Goal: Information Seeking & Learning: Learn about a topic

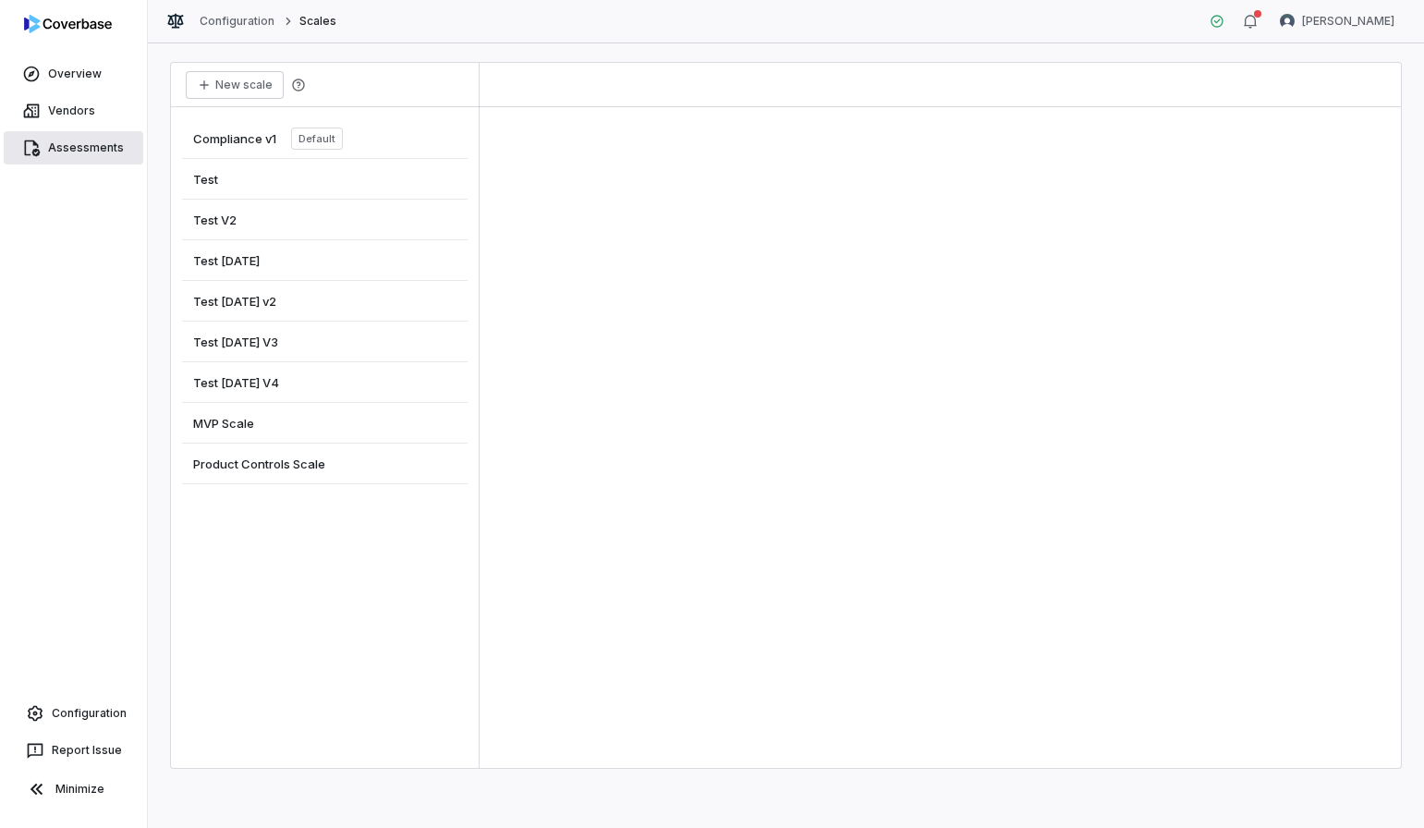
click at [84, 144] on link "Assessments" at bounding box center [74, 147] width 140 height 33
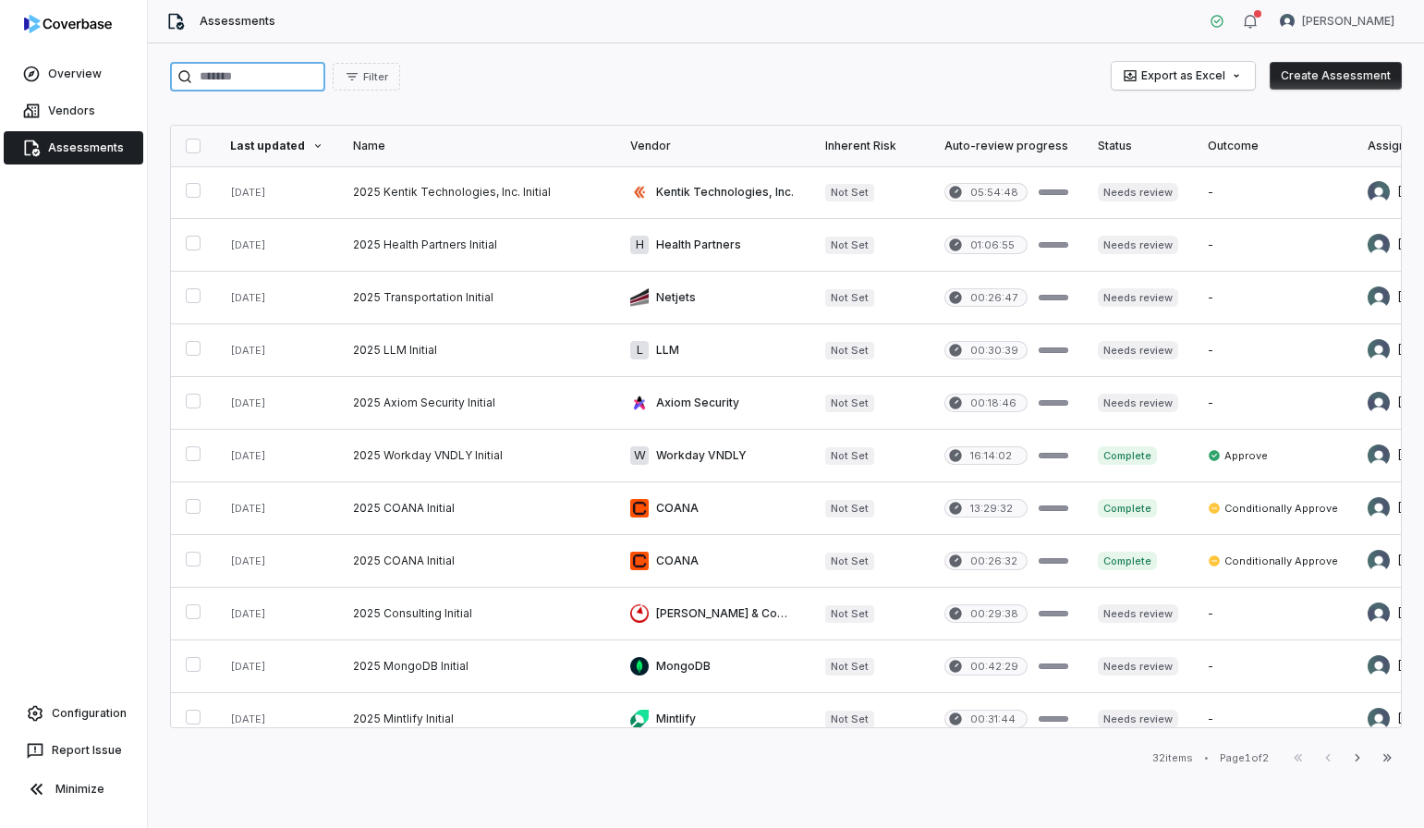
click at [209, 77] on input "search" at bounding box center [247, 77] width 155 height 30
click at [499, 394] on link at bounding box center [476, 403] width 277 height 52
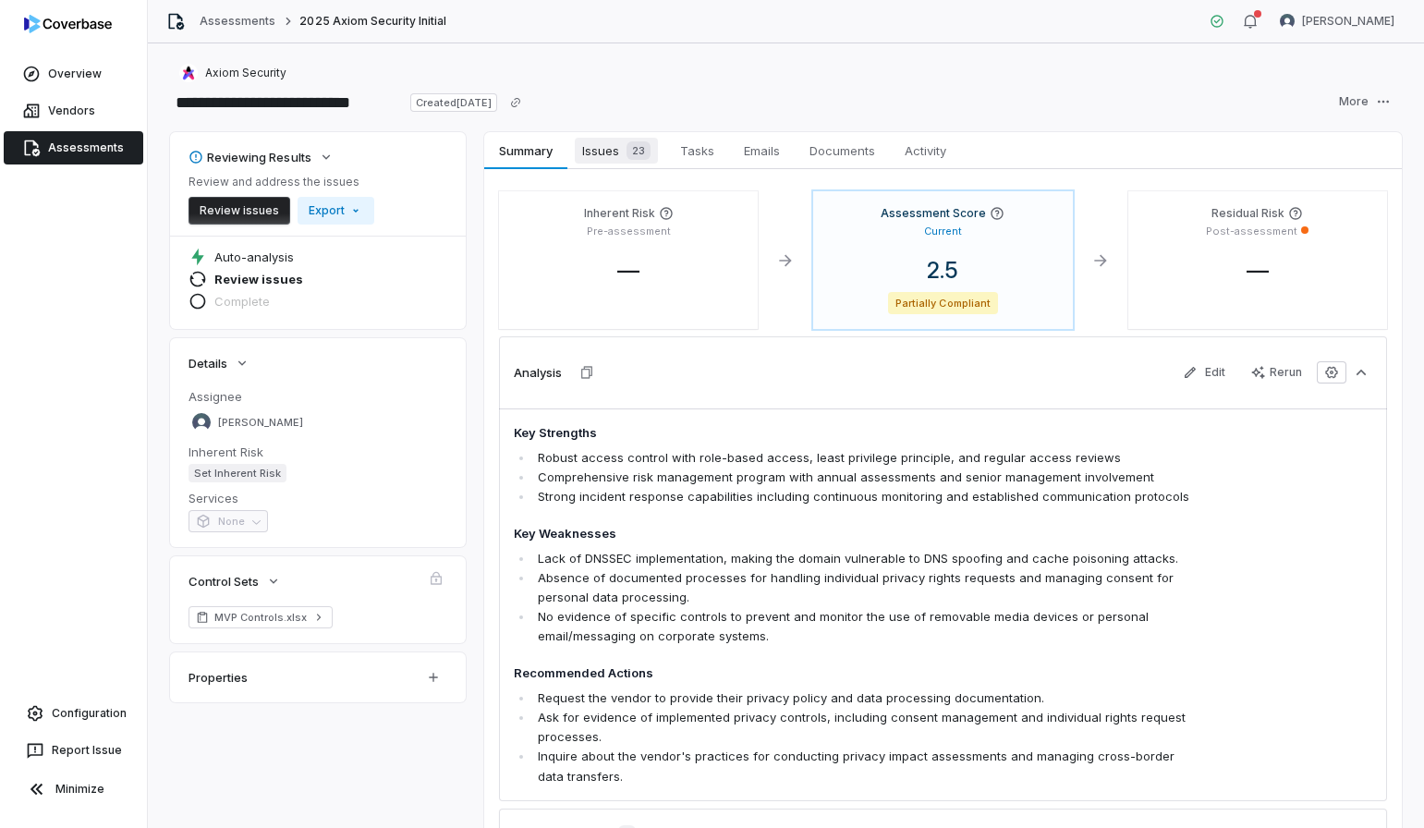
click at [601, 154] on span "Issues 23" at bounding box center [616, 151] width 83 height 26
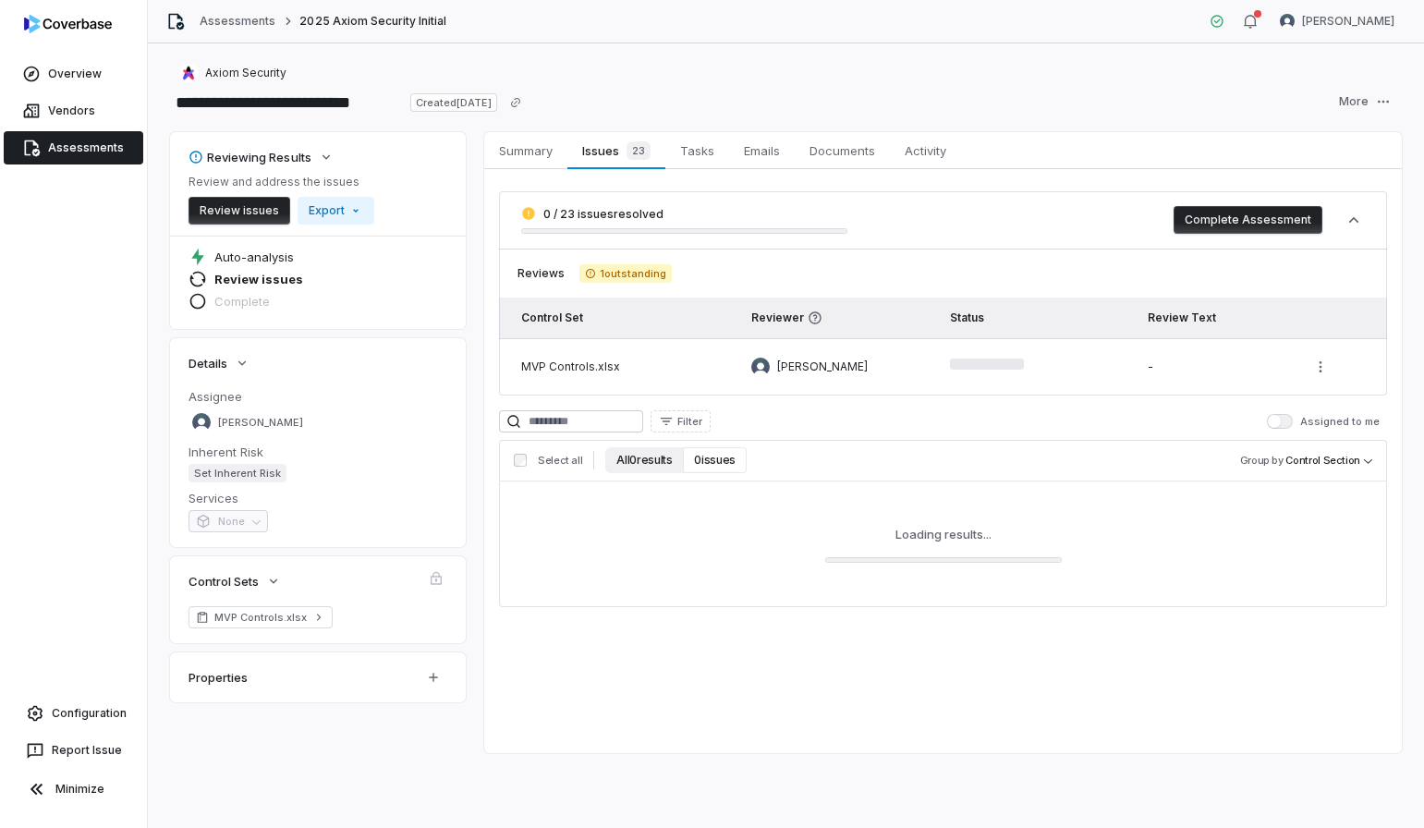
click at [630, 468] on button "All 0 results" at bounding box center [644, 460] width 78 height 26
click at [601, 428] on input at bounding box center [571, 421] width 144 height 22
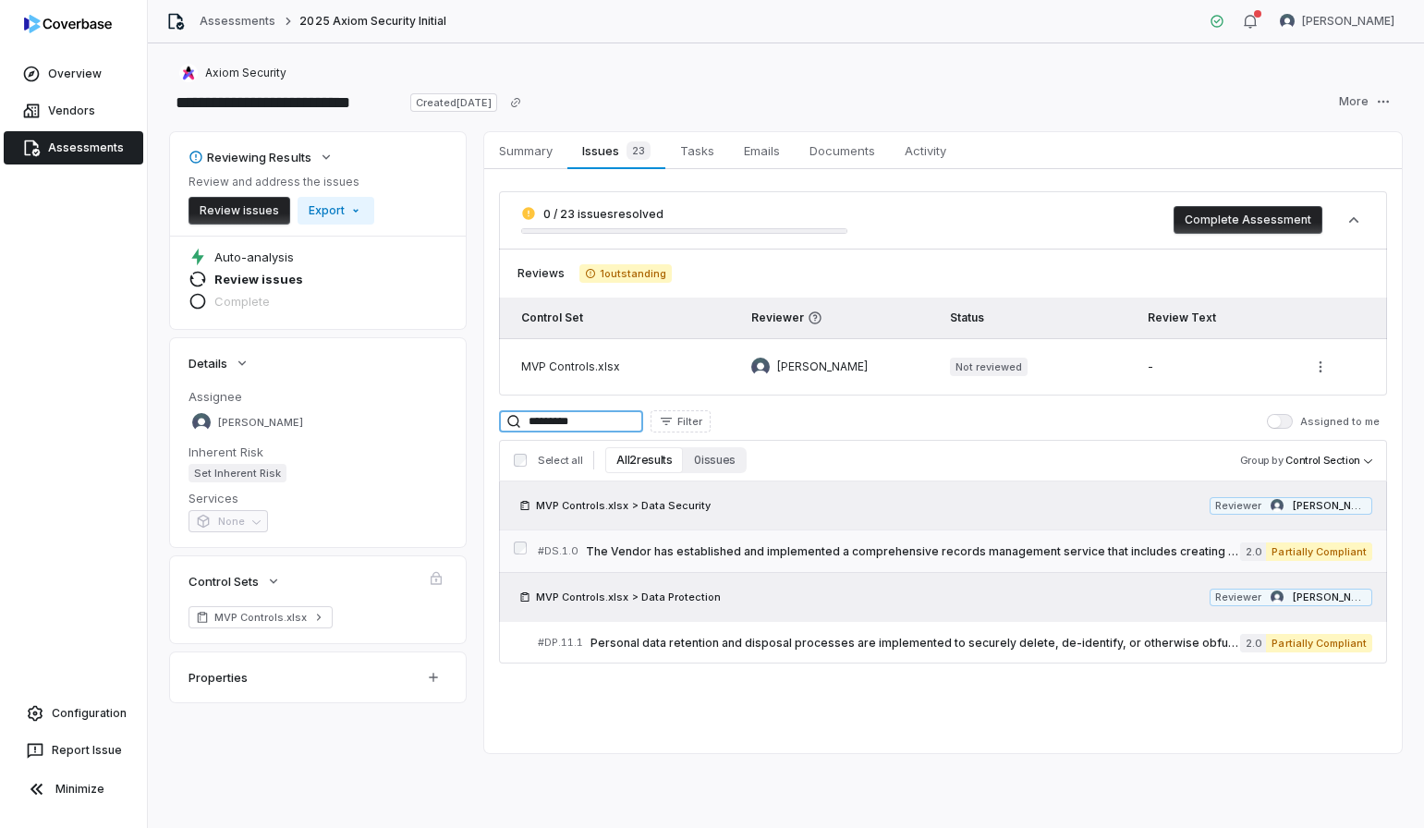
type input "*********"
click at [971, 546] on span "The Vendor has established and implemented a comprehensive records management s…" at bounding box center [913, 551] width 654 height 15
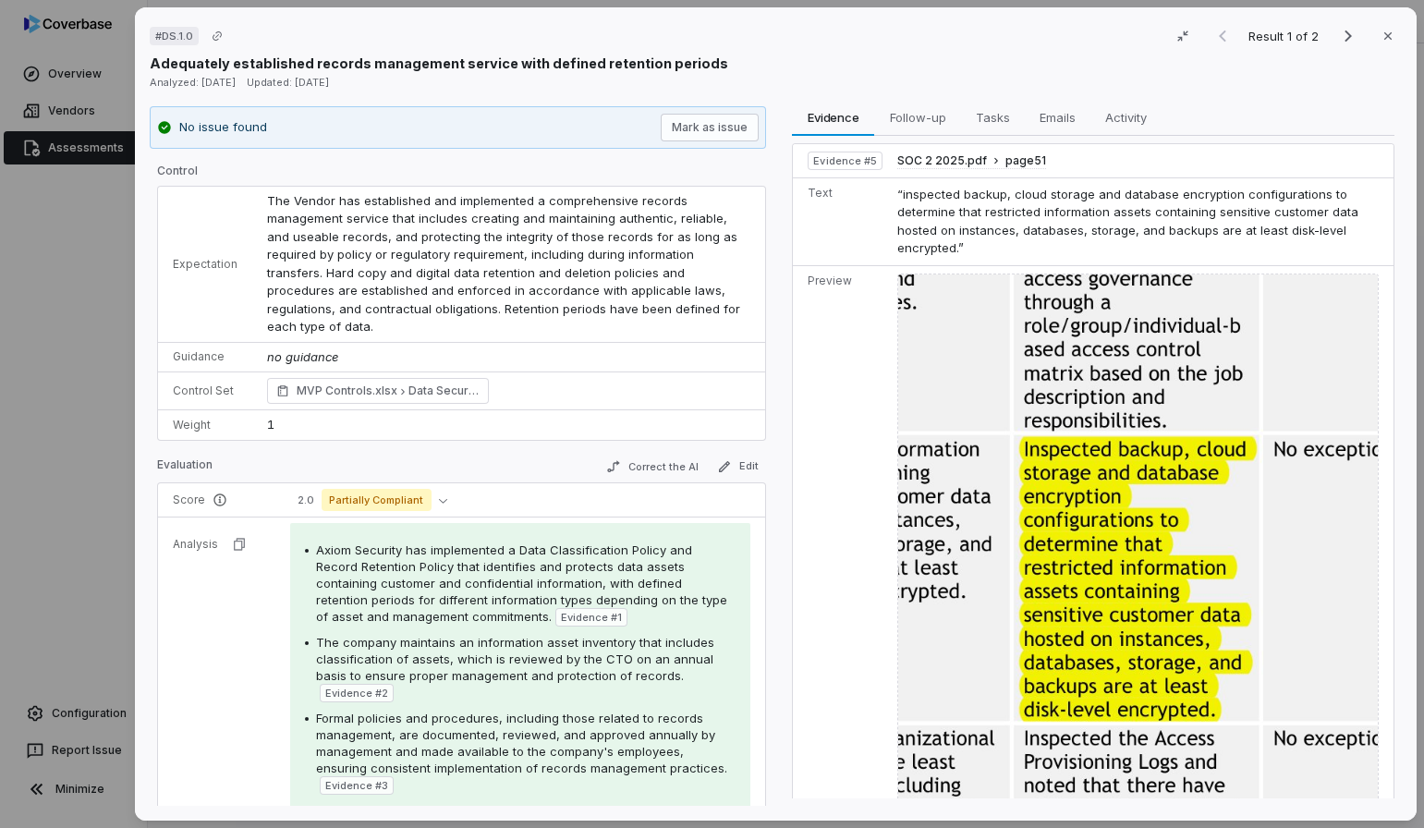
scroll to position [2069, 0]
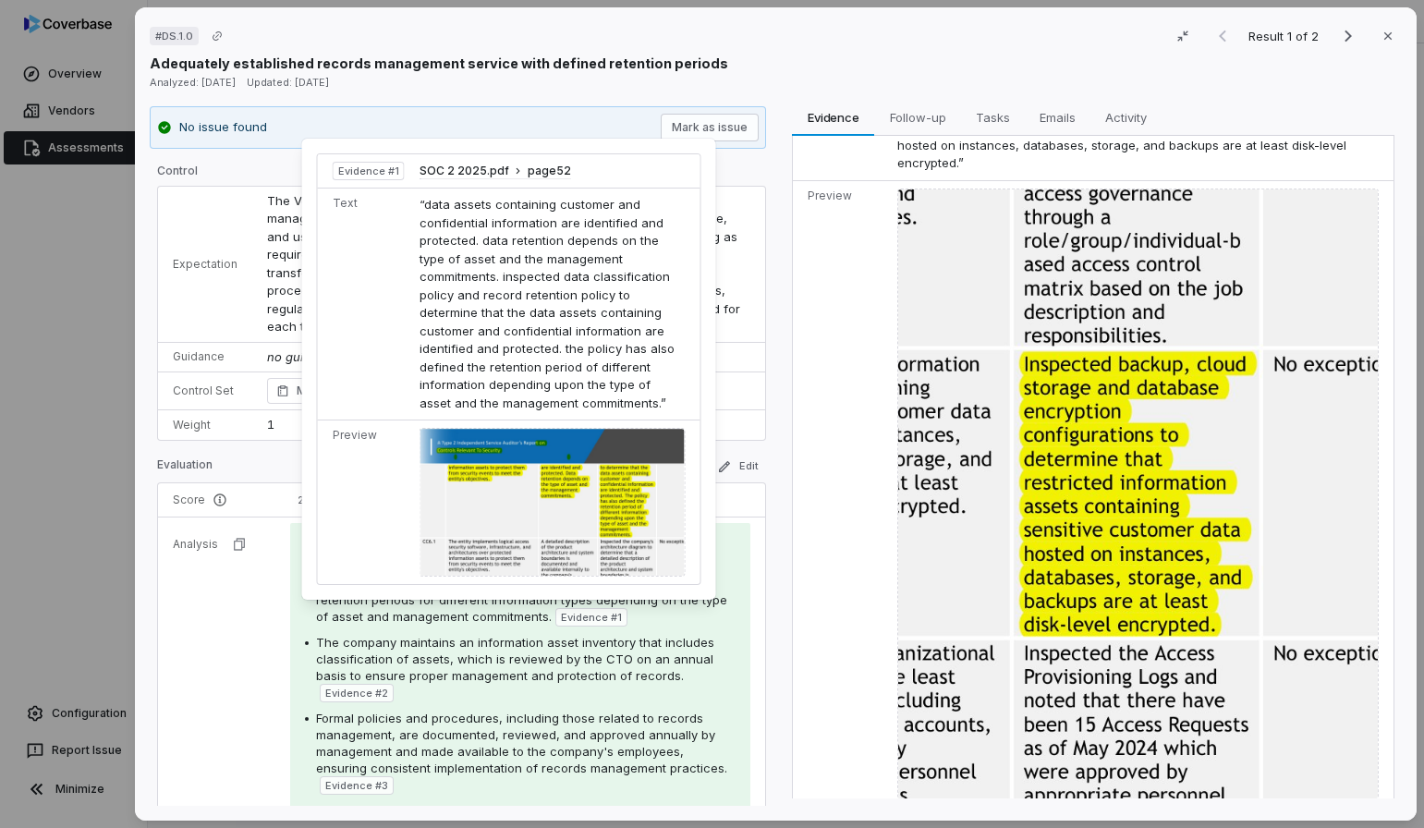
click at [561, 610] on span "Evidence # 1" at bounding box center [591, 617] width 61 height 15
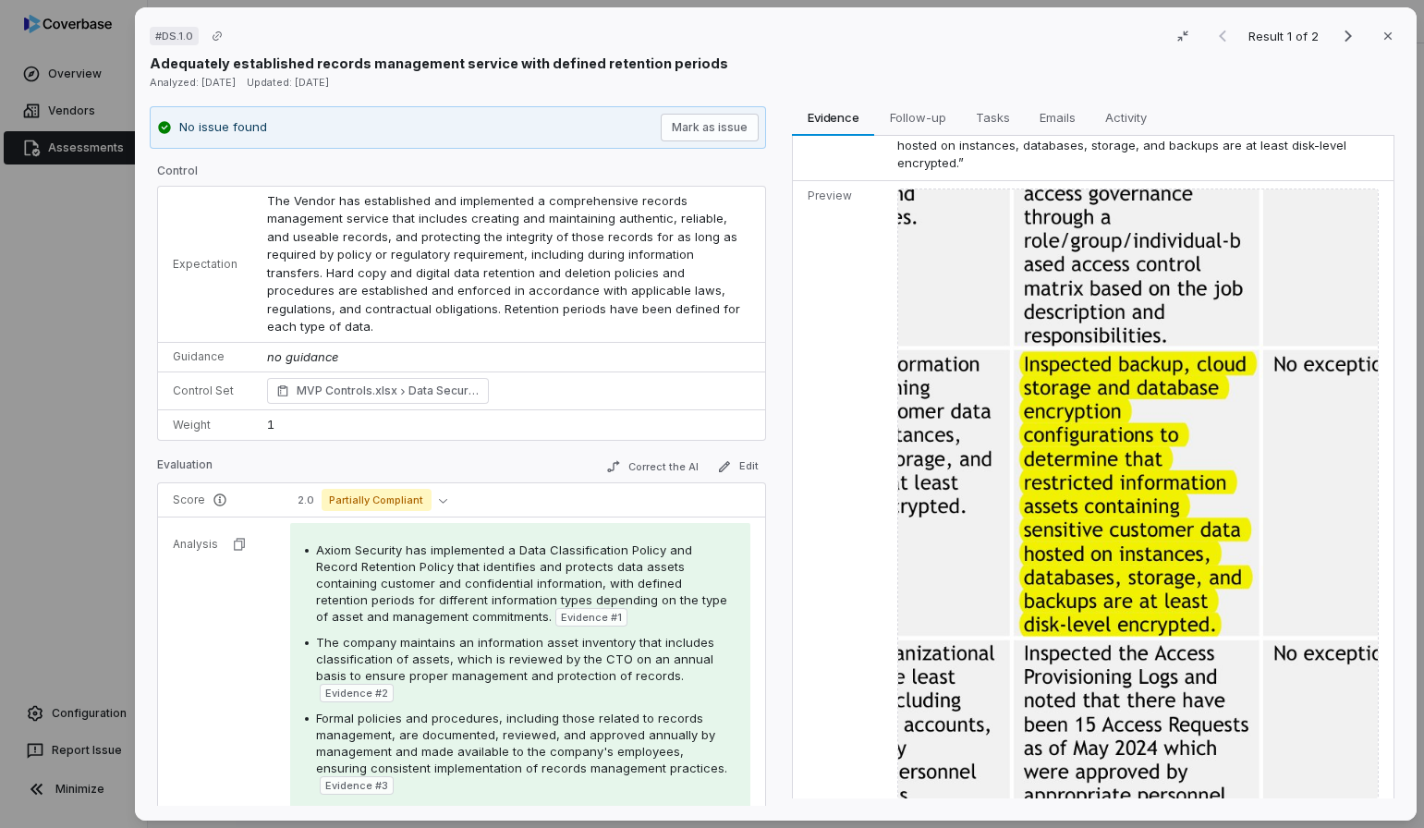
click at [561, 610] on span "Evidence # 1" at bounding box center [591, 617] width 61 height 15
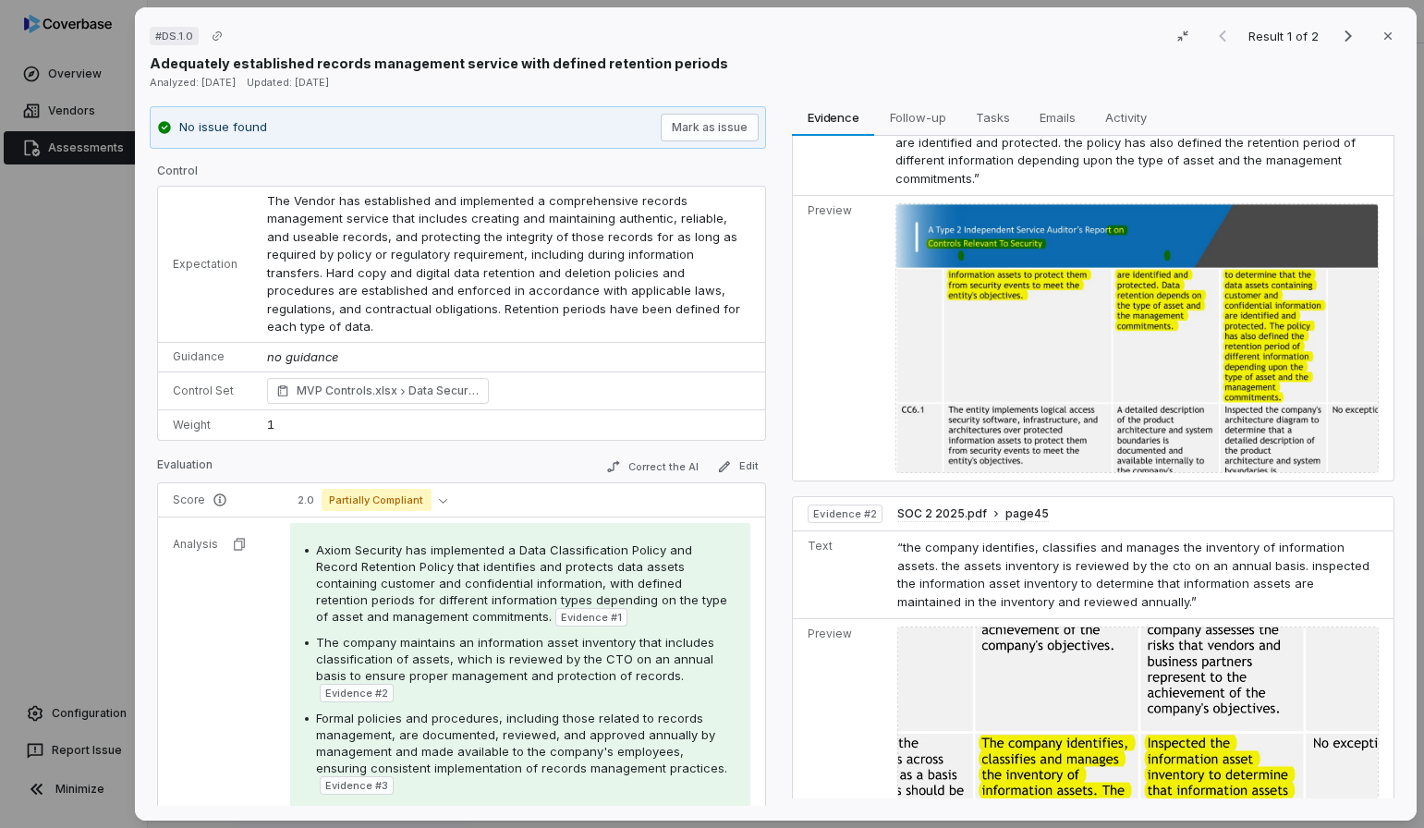
scroll to position [0, 0]
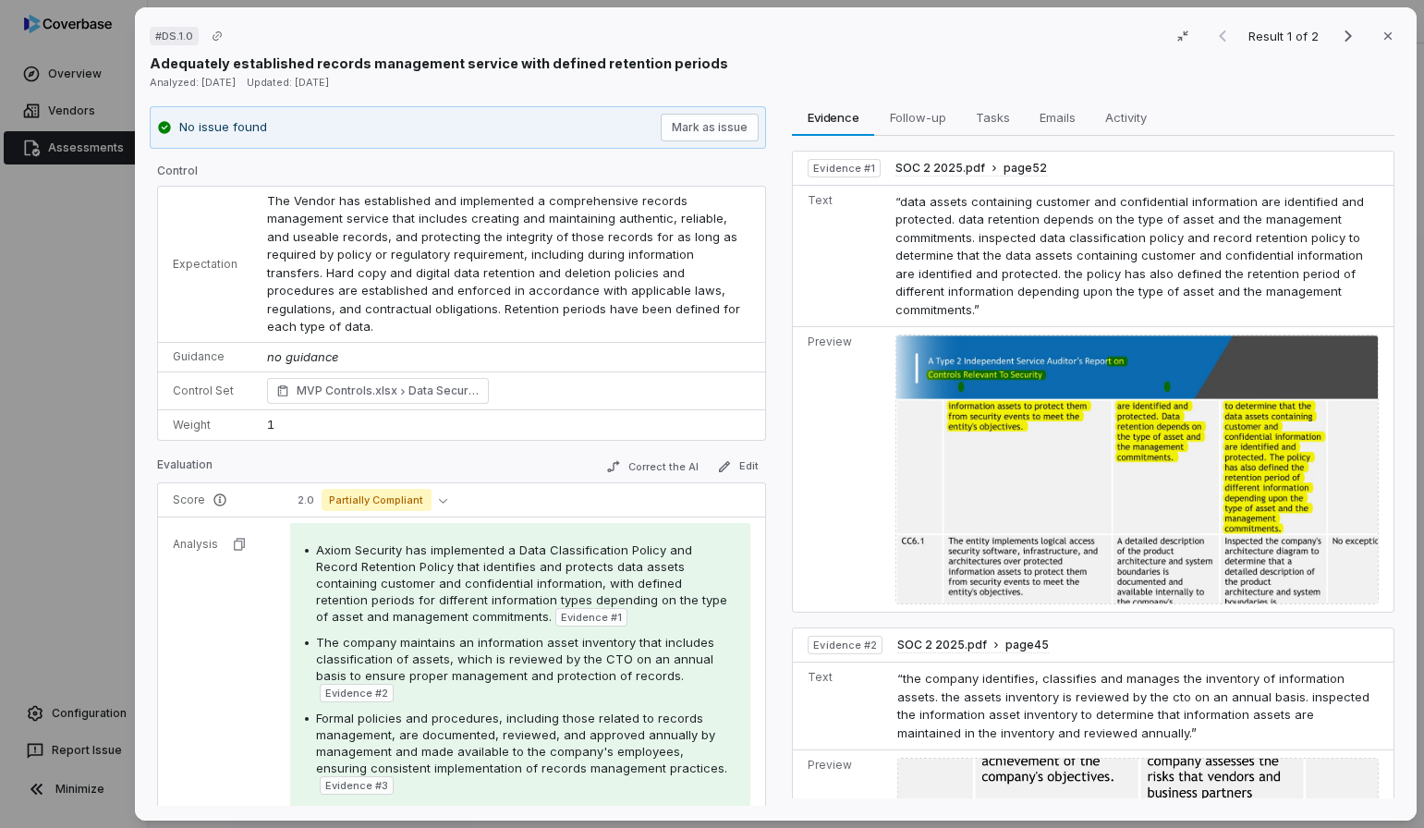
click at [833, 426] on td "Preview" at bounding box center [841, 470] width 94 height 286
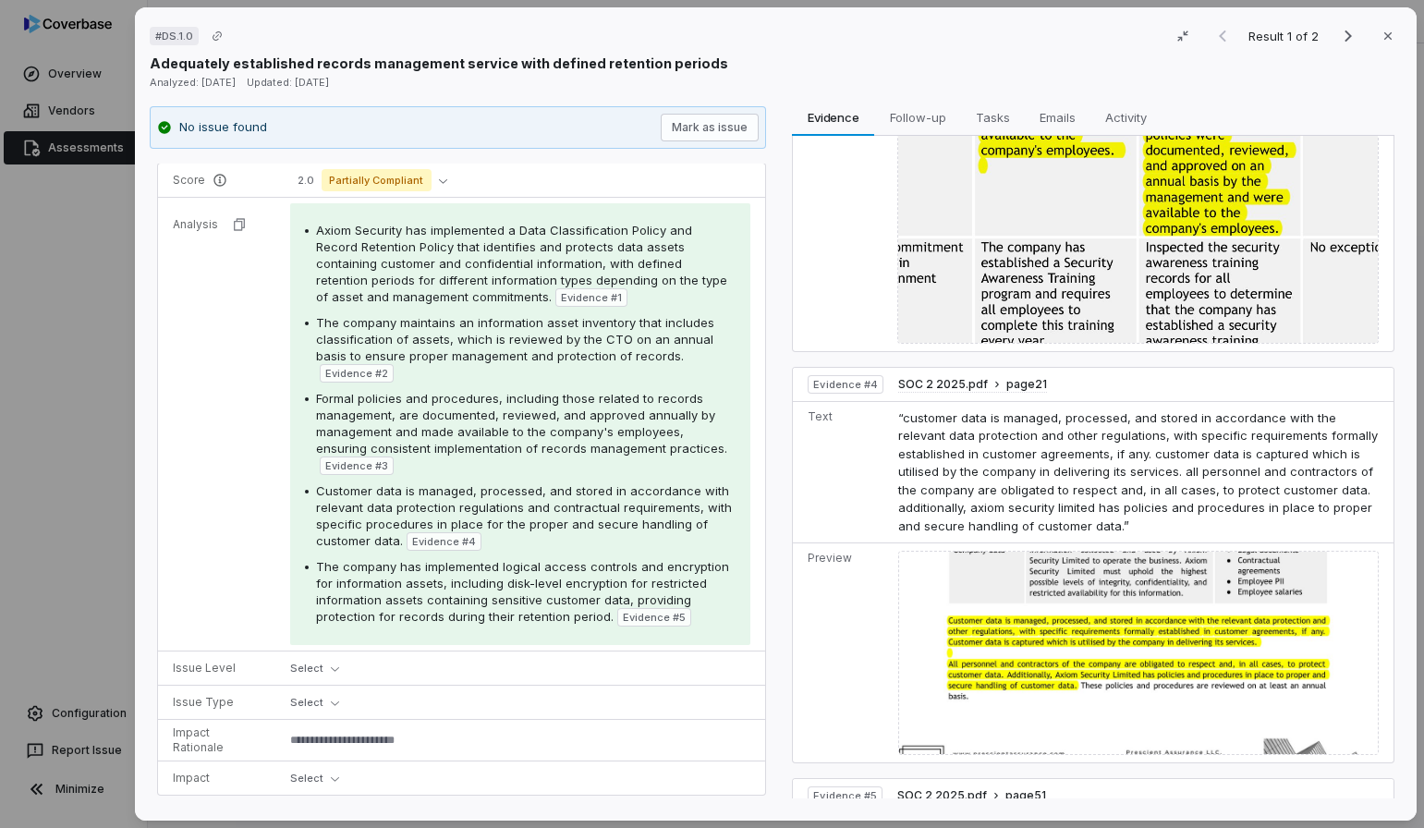
scroll to position [393, 0]
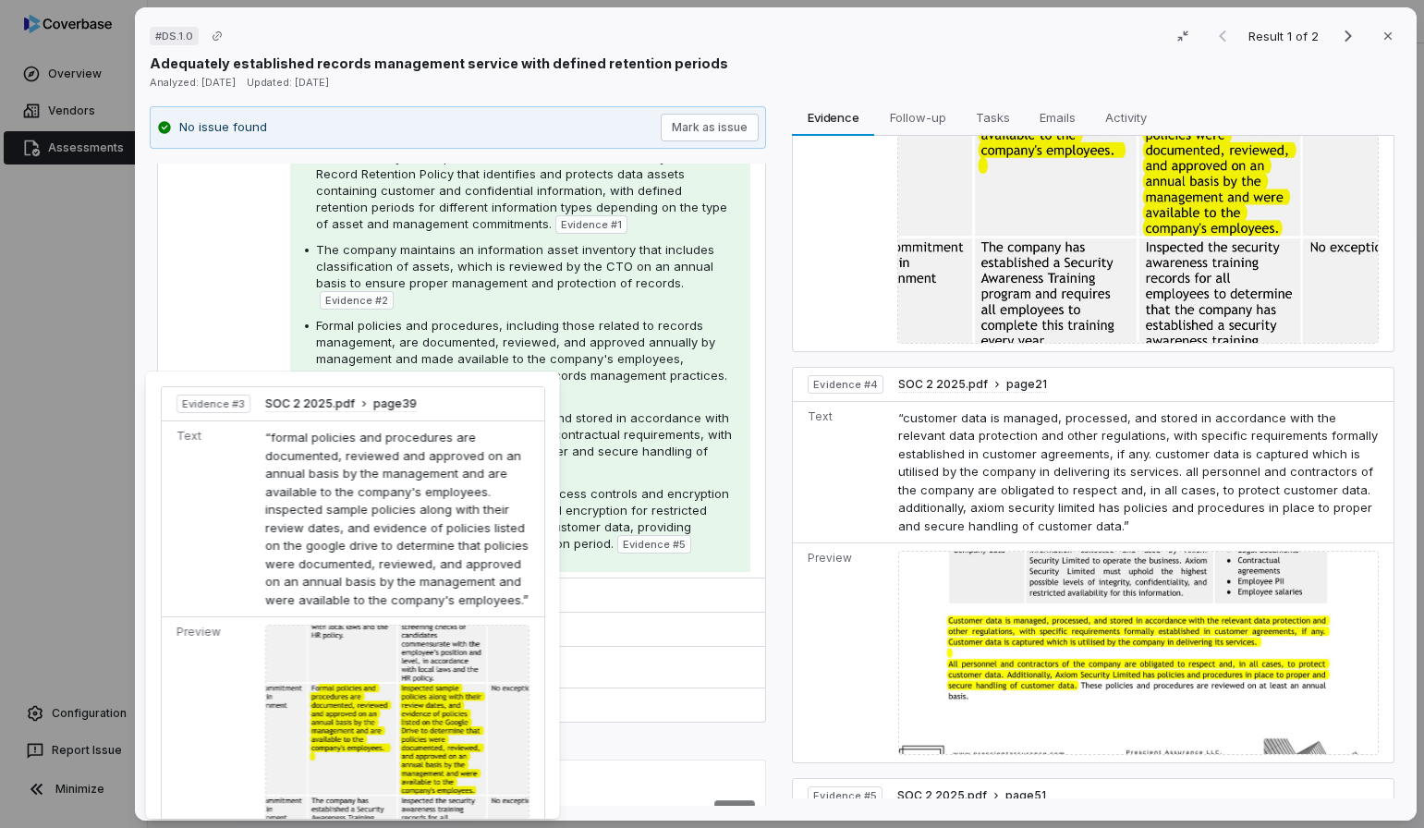
click at [369, 385] on span "Evidence # 3" at bounding box center [356, 392] width 63 height 15
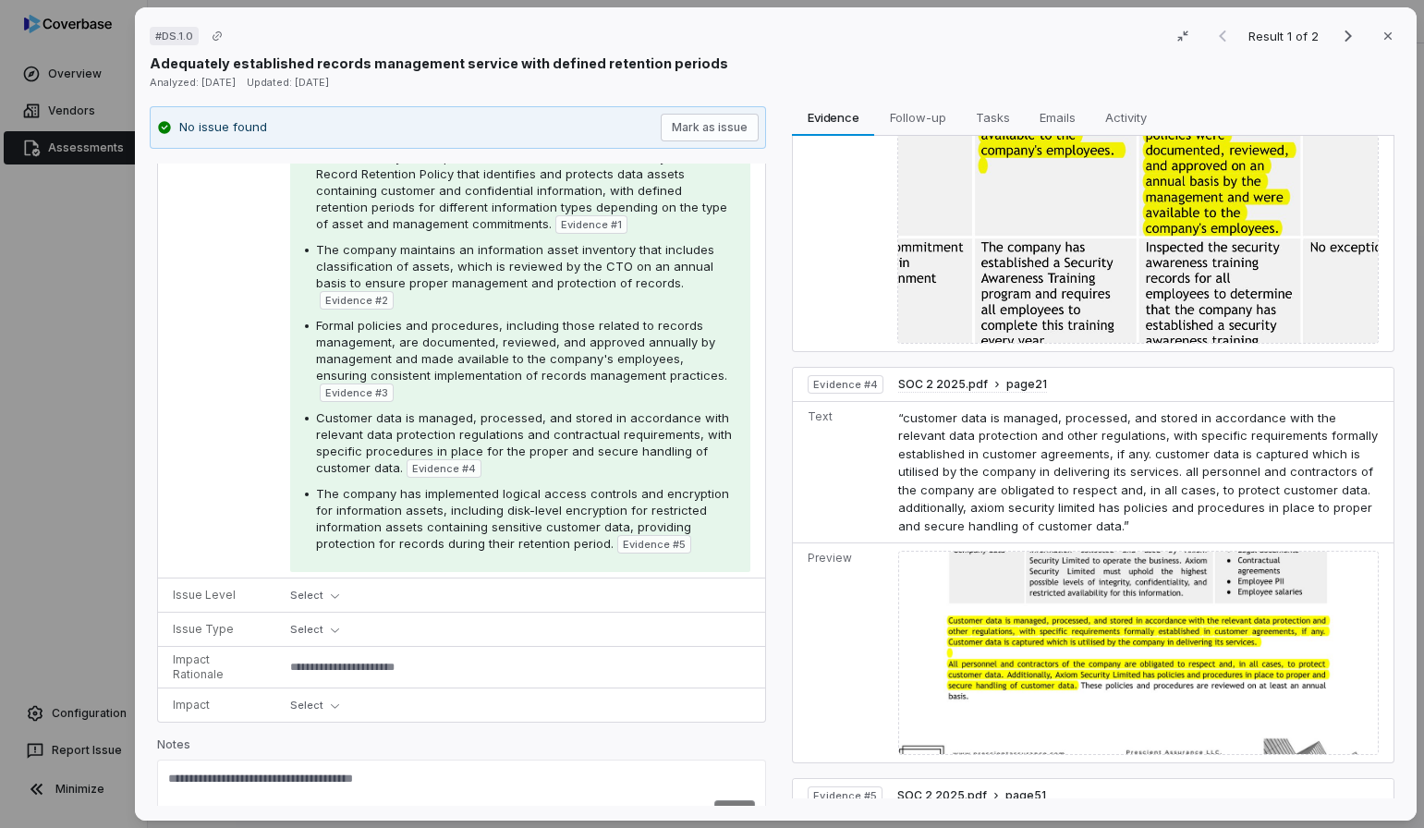
click at [365, 385] on span "Evidence # 3" at bounding box center [356, 392] width 63 height 15
click at [494, 410] on span "Customer data is managed, processed, and stored in accordance with relevant dat…" at bounding box center [524, 442] width 416 height 65
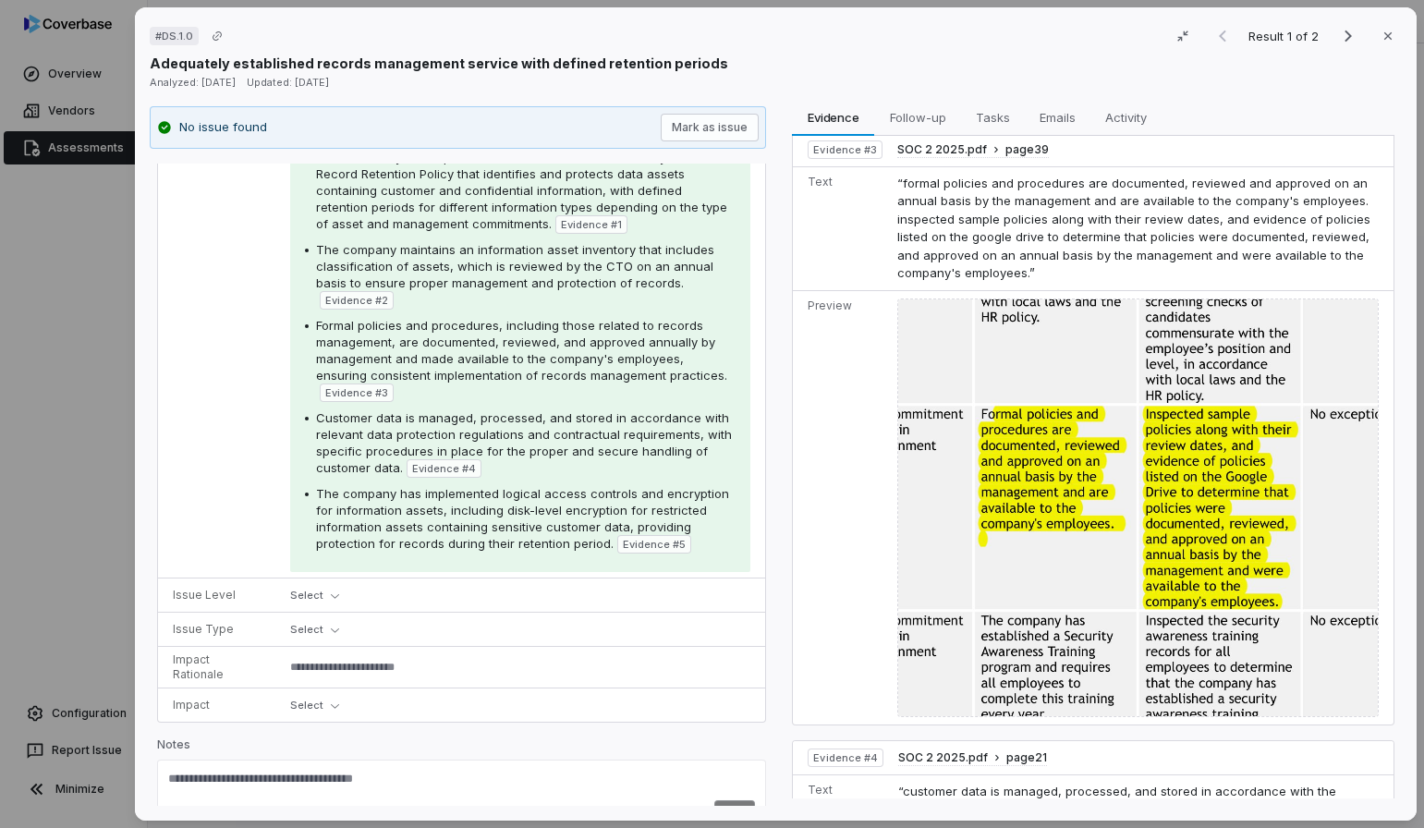
scroll to position [985, 0]
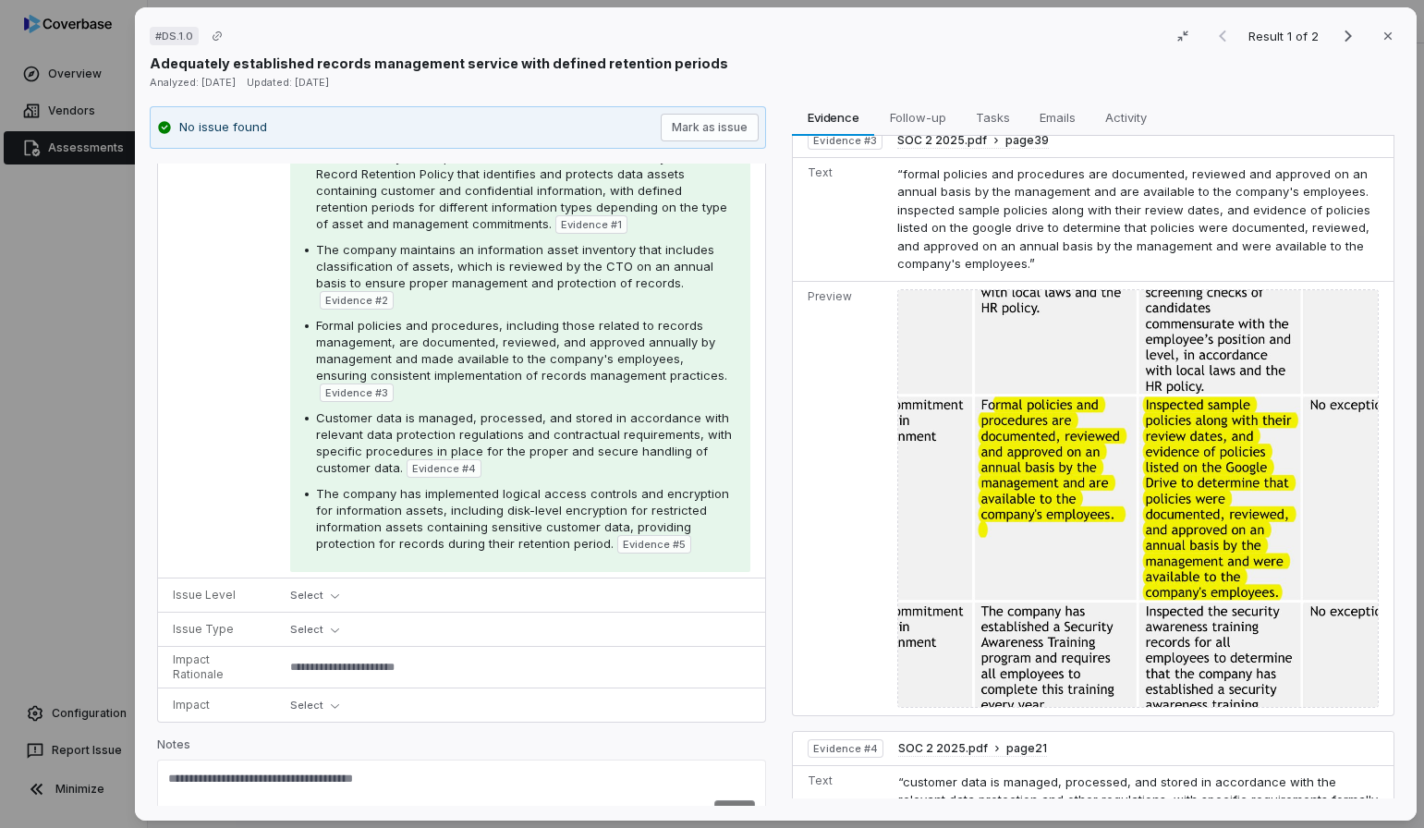
click at [511, 330] on span "Formal policies and procedures, including those related to records management, …" at bounding box center [521, 350] width 411 height 65
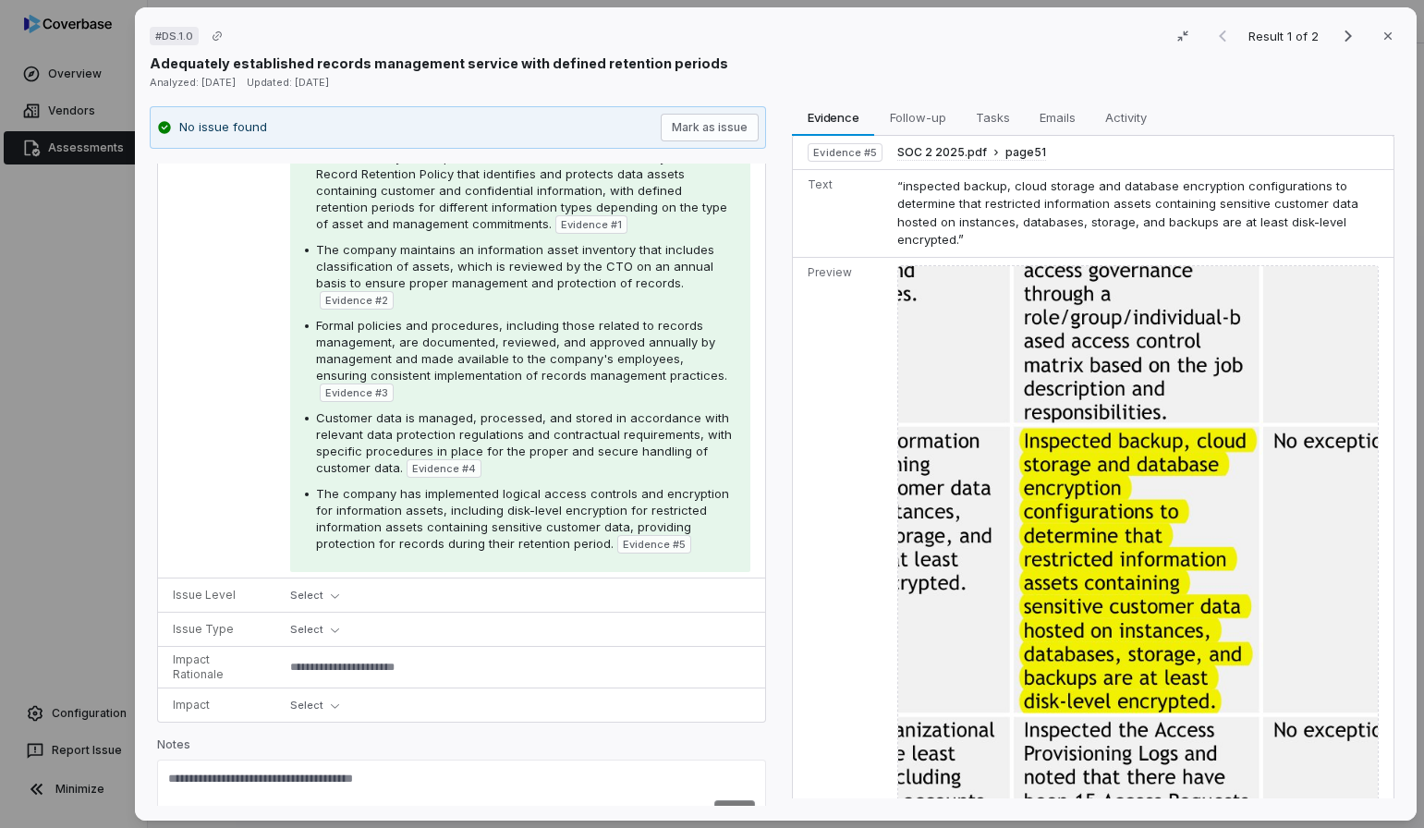
scroll to position [2069, 0]
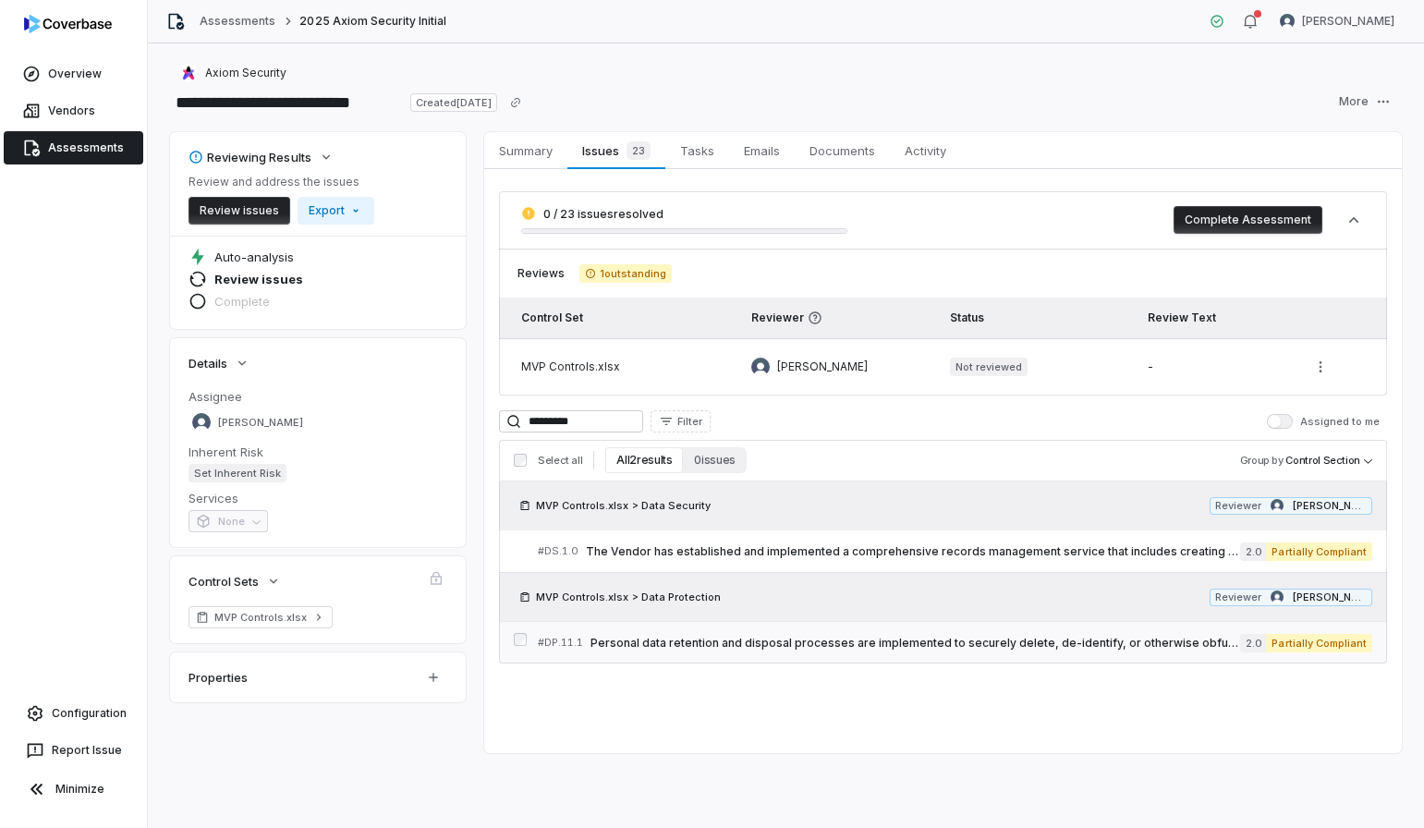
click at [837, 653] on link "# DP.11.1 Personal data retention and disposal processes are implemented to sec…" at bounding box center [955, 643] width 834 height 42
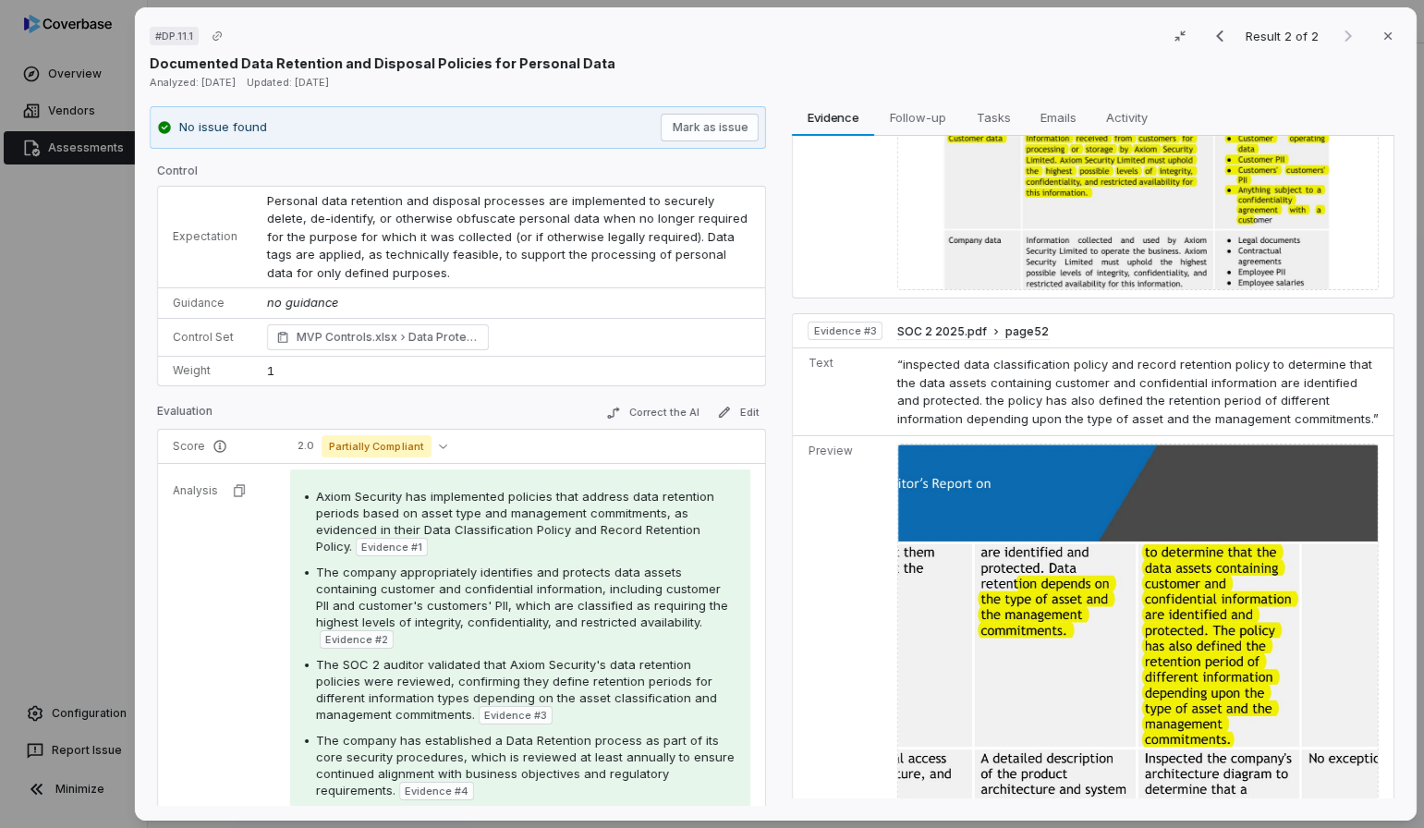
scroll to position [1175, 0]
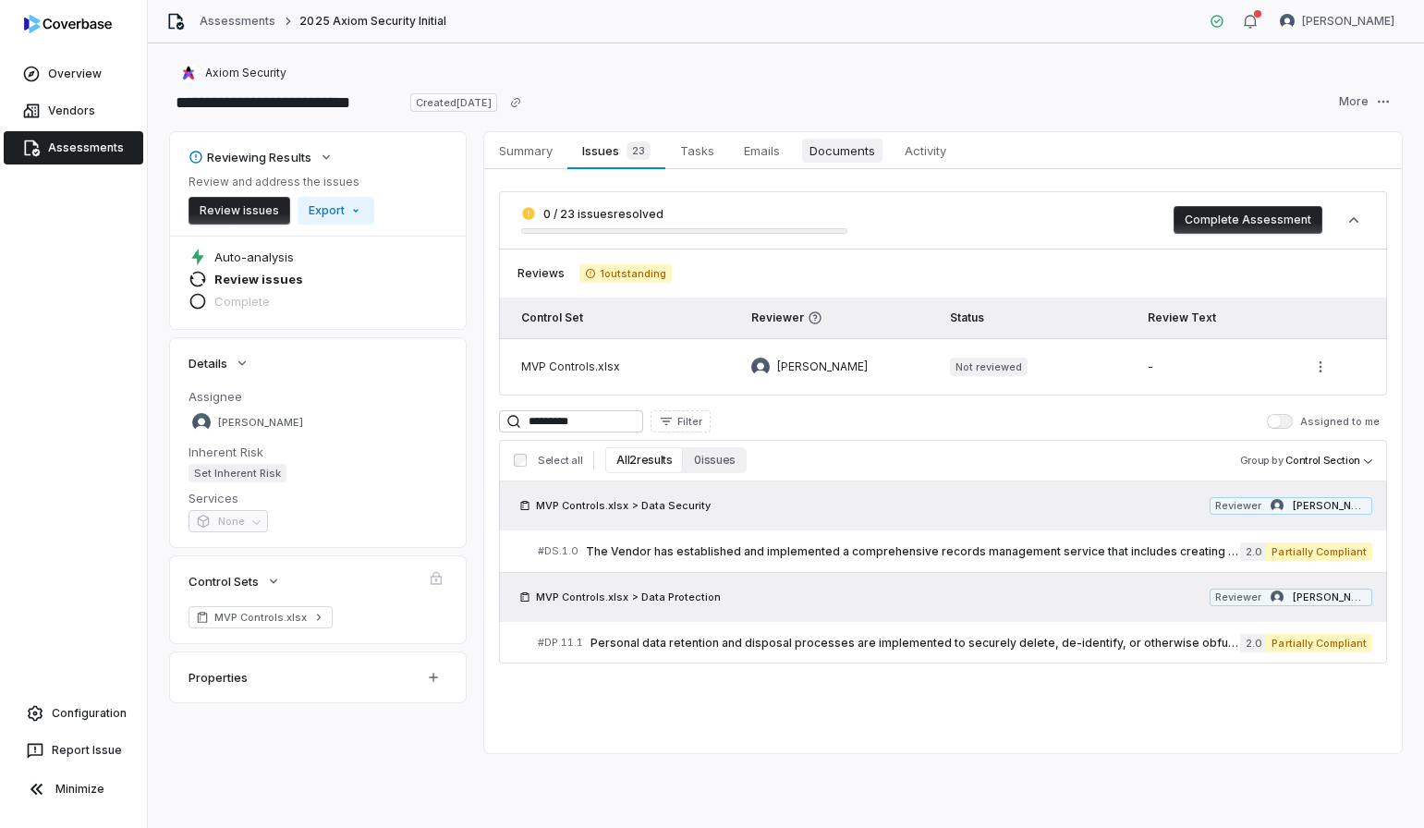
click at [845, 156] on span "Documents" at bounding box center [842, 151] width 80 height 24
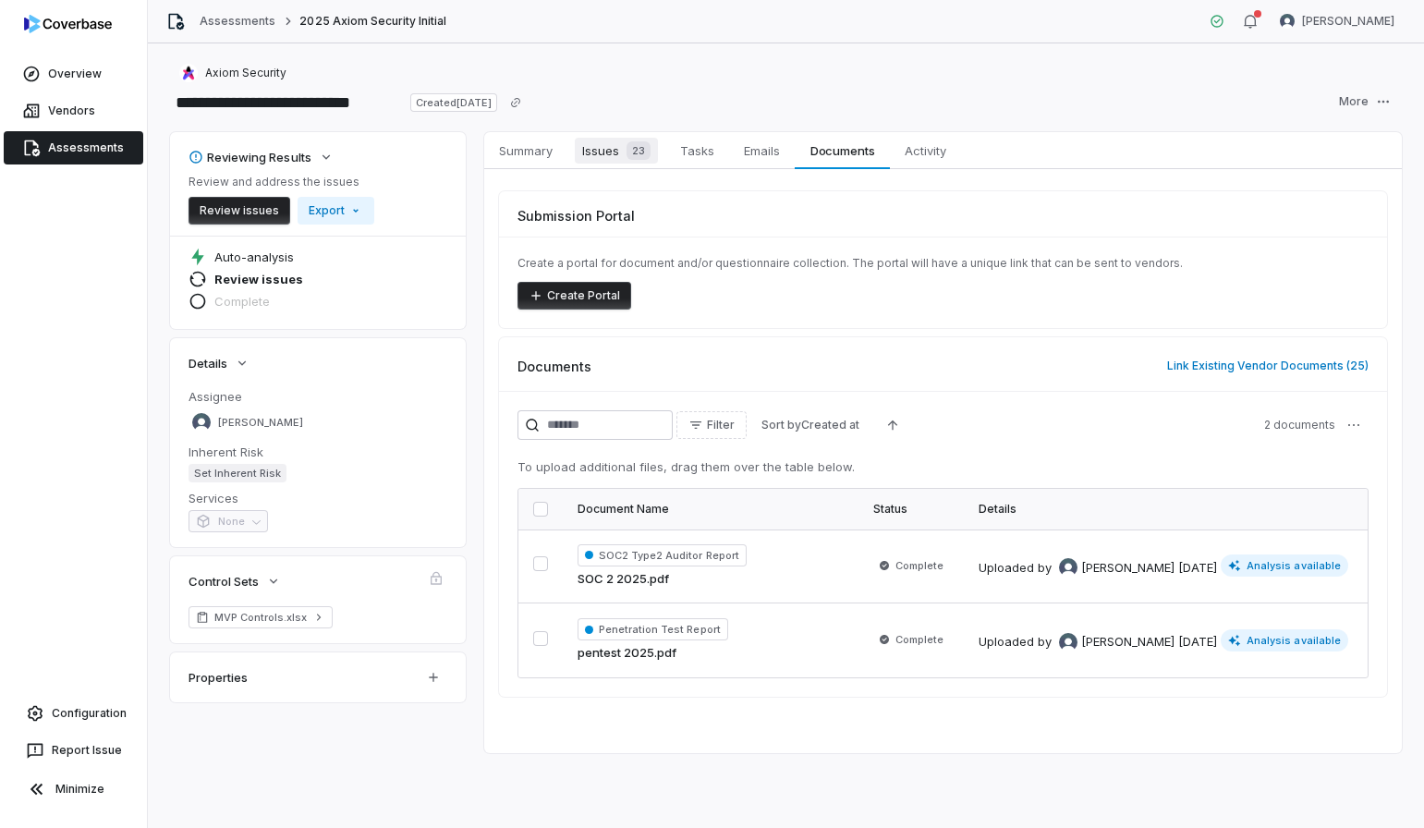
click at [593, 166] on link "Issues 23 Issues 23" at bounding box center [616, 150] width 98 height 37
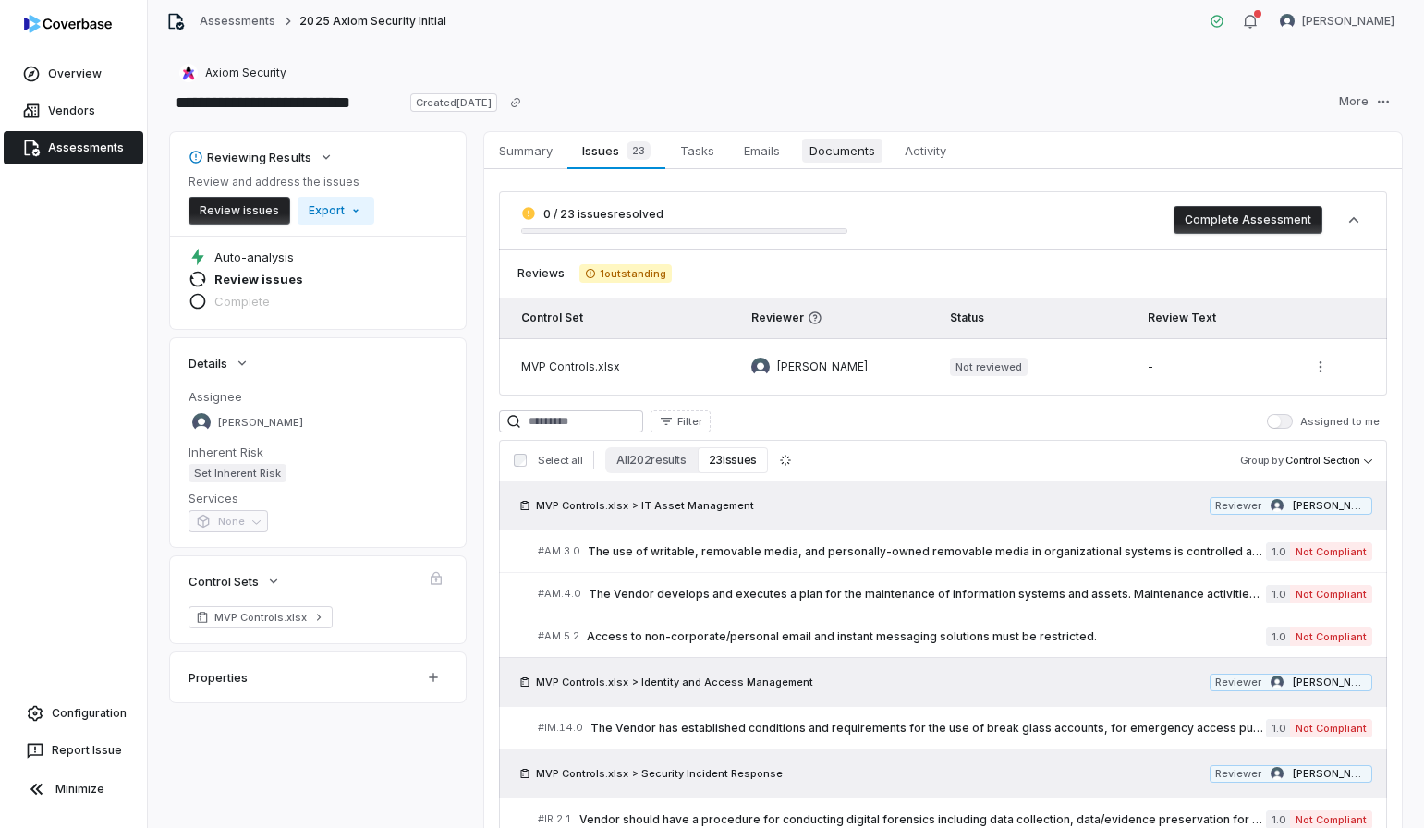
click at [815, 158] on span "Documents" at bounding box center [842, 151] width 80 height 24
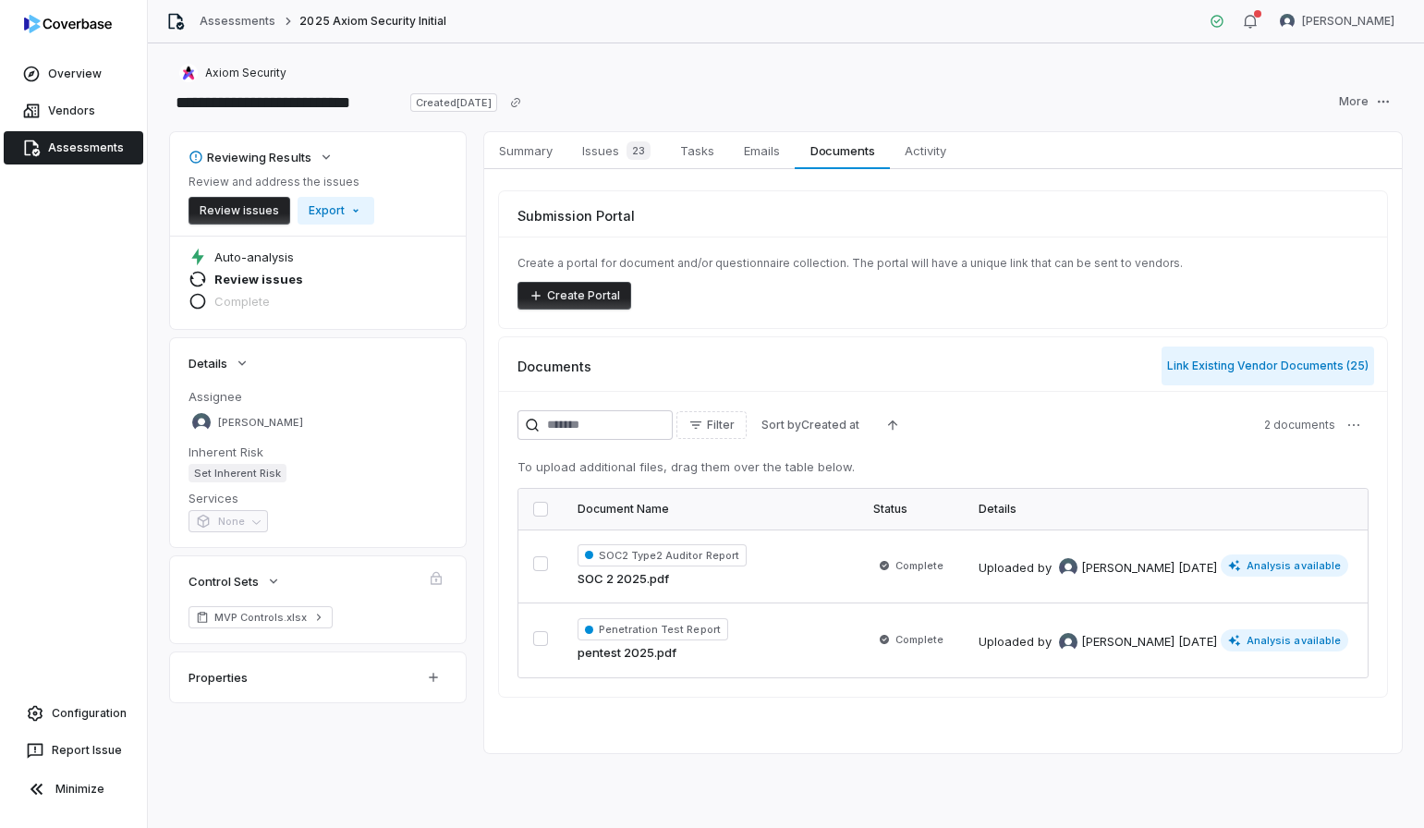
click at [1231, 358] on button "Link Existing Vendor Documents ( 25 )" at bounding box center [1268, 366] width 213 height 39
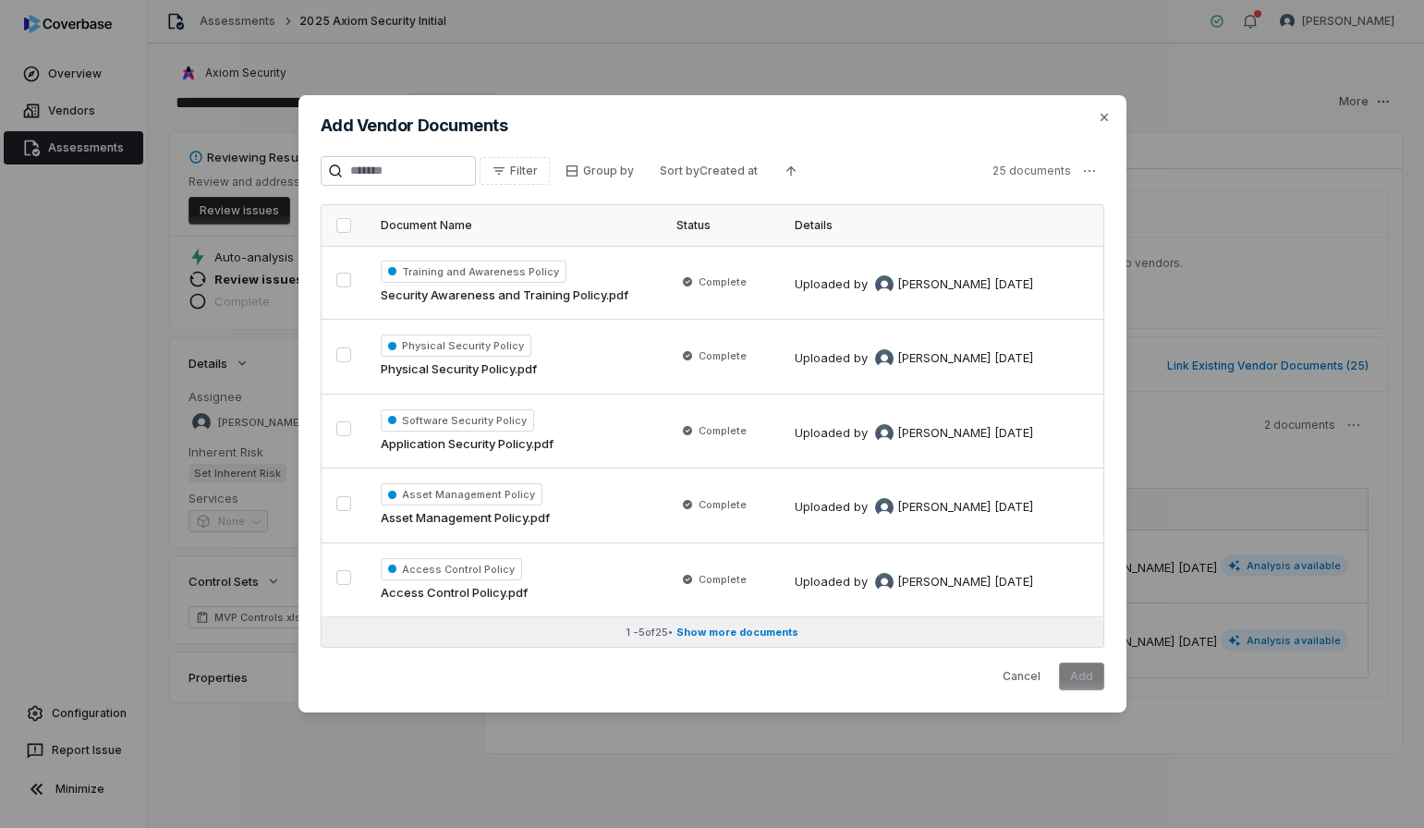
click at [716, 636] on span "Show more documents" at bounding box center [737, 633] width 122 height 14
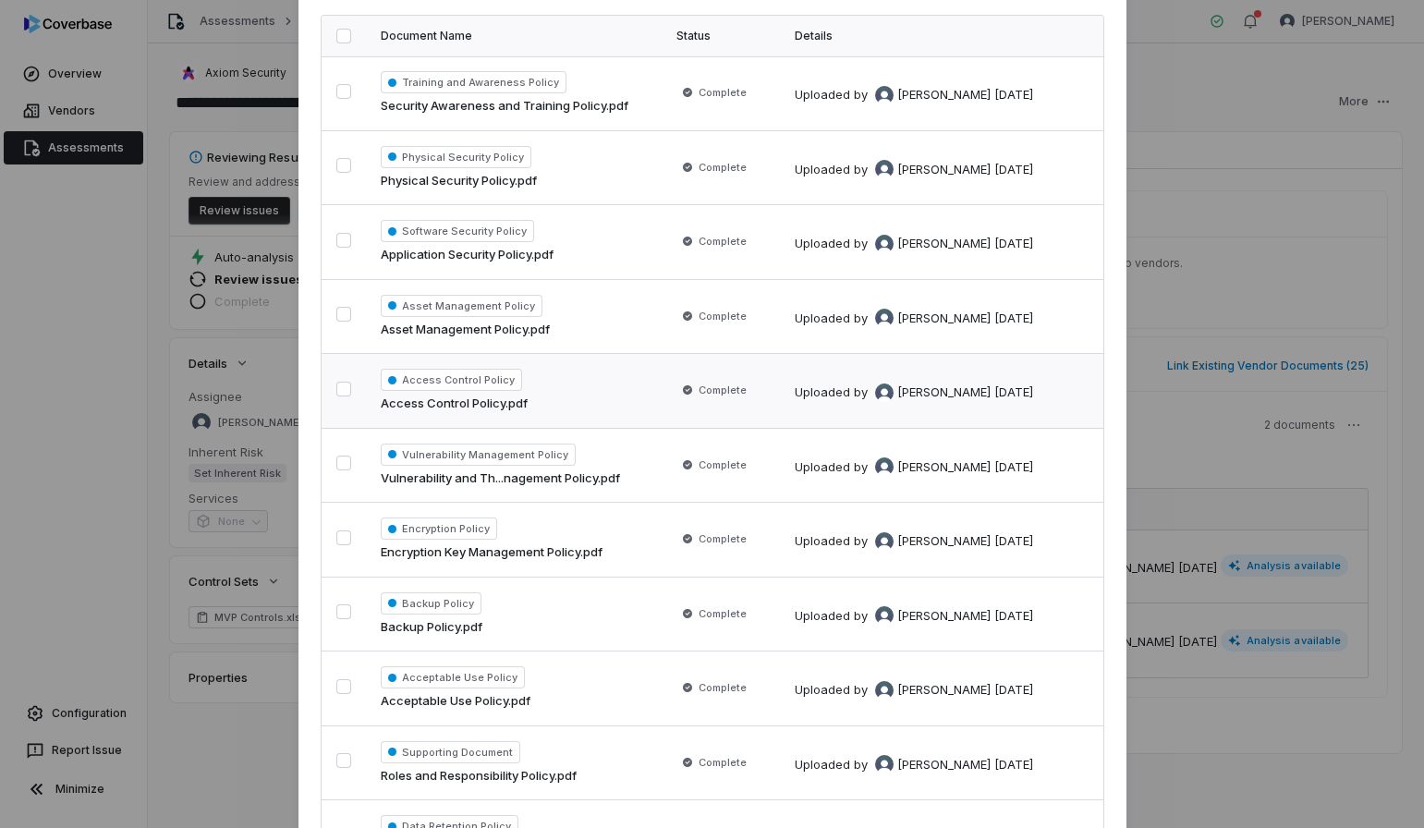
scroll to position [139, 0]
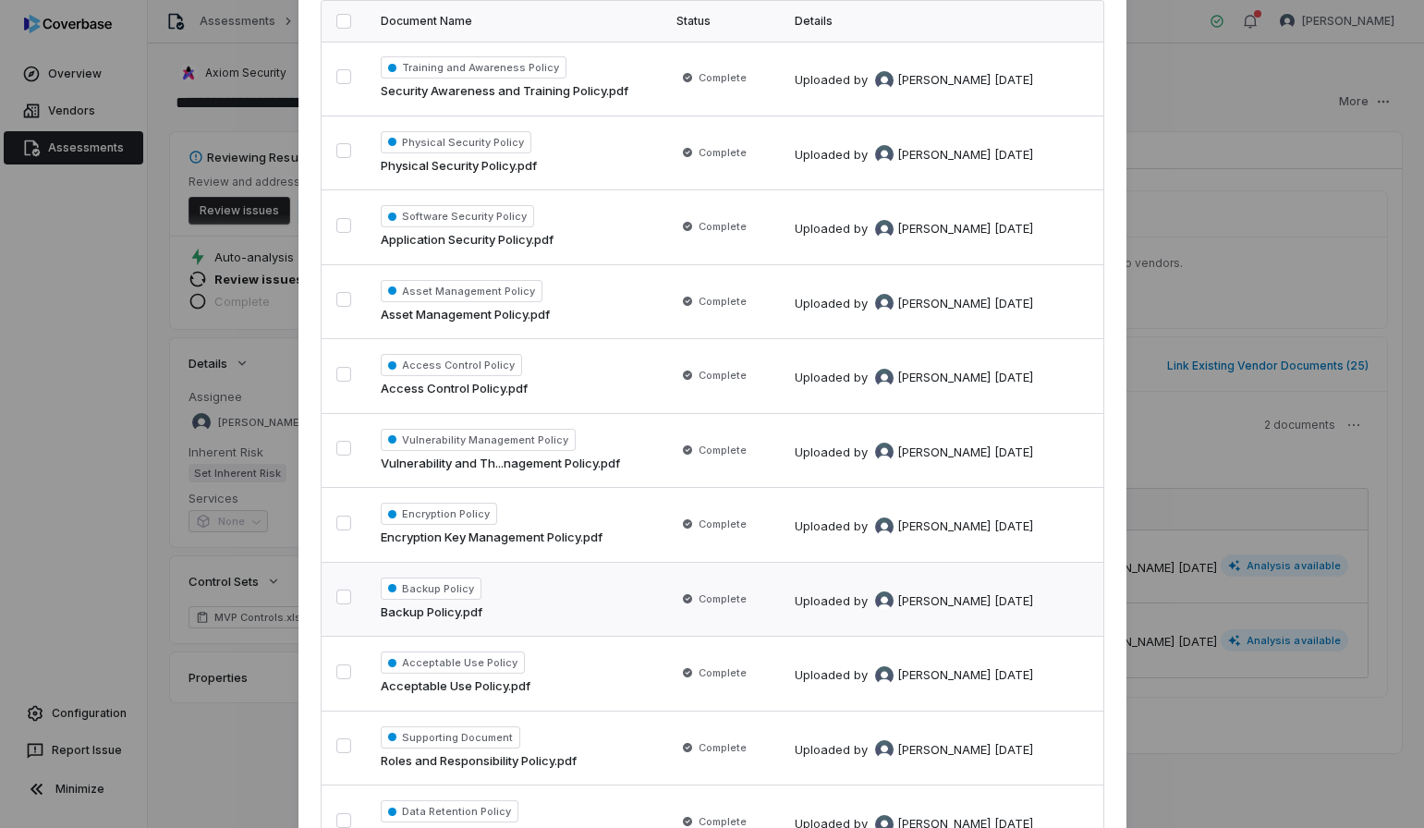
click at [559, 599] on div "Backup Policy Backup Policy.pdf" at bounding box center [514, 600] width 266 height 44
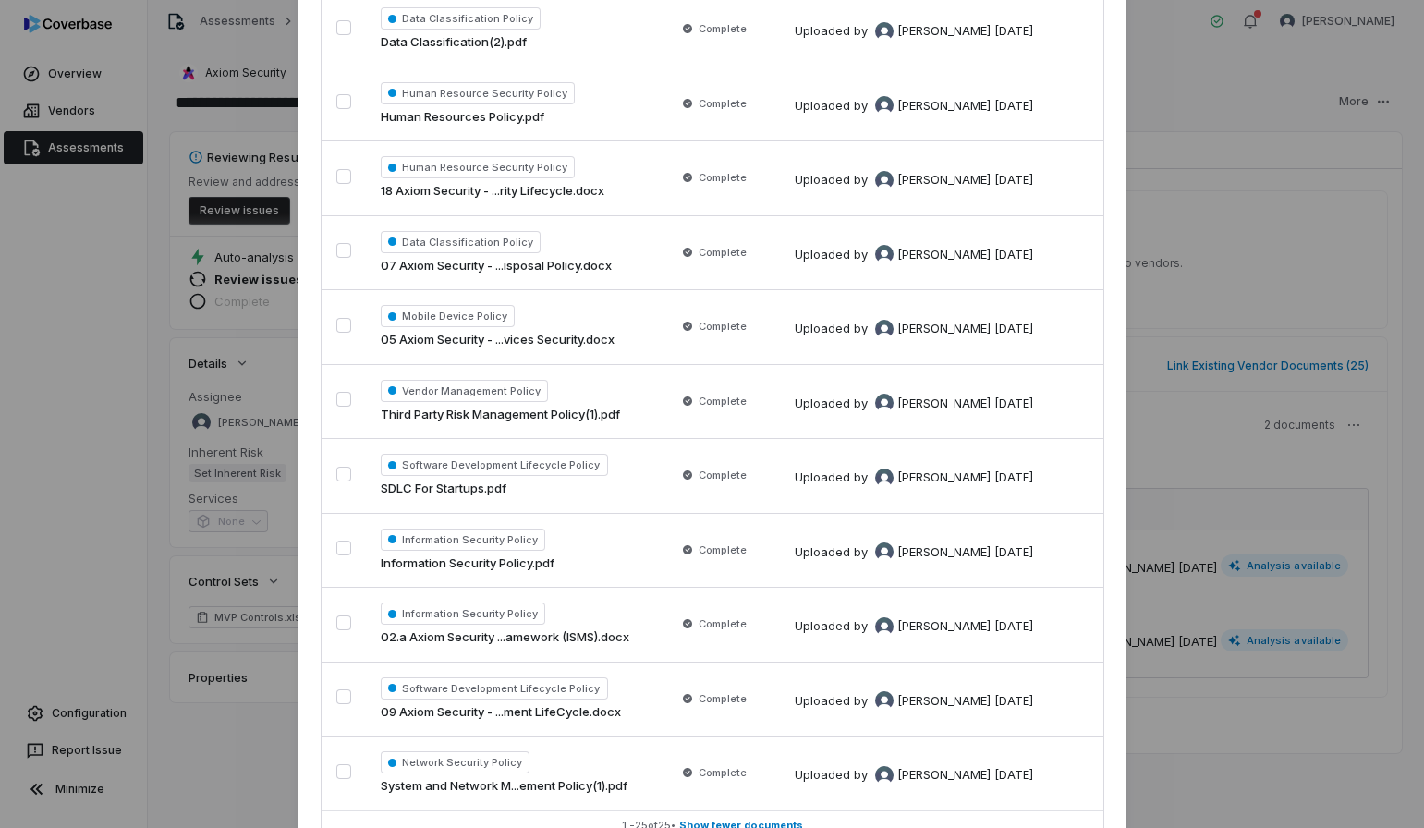
scroll to position [1357, 0]
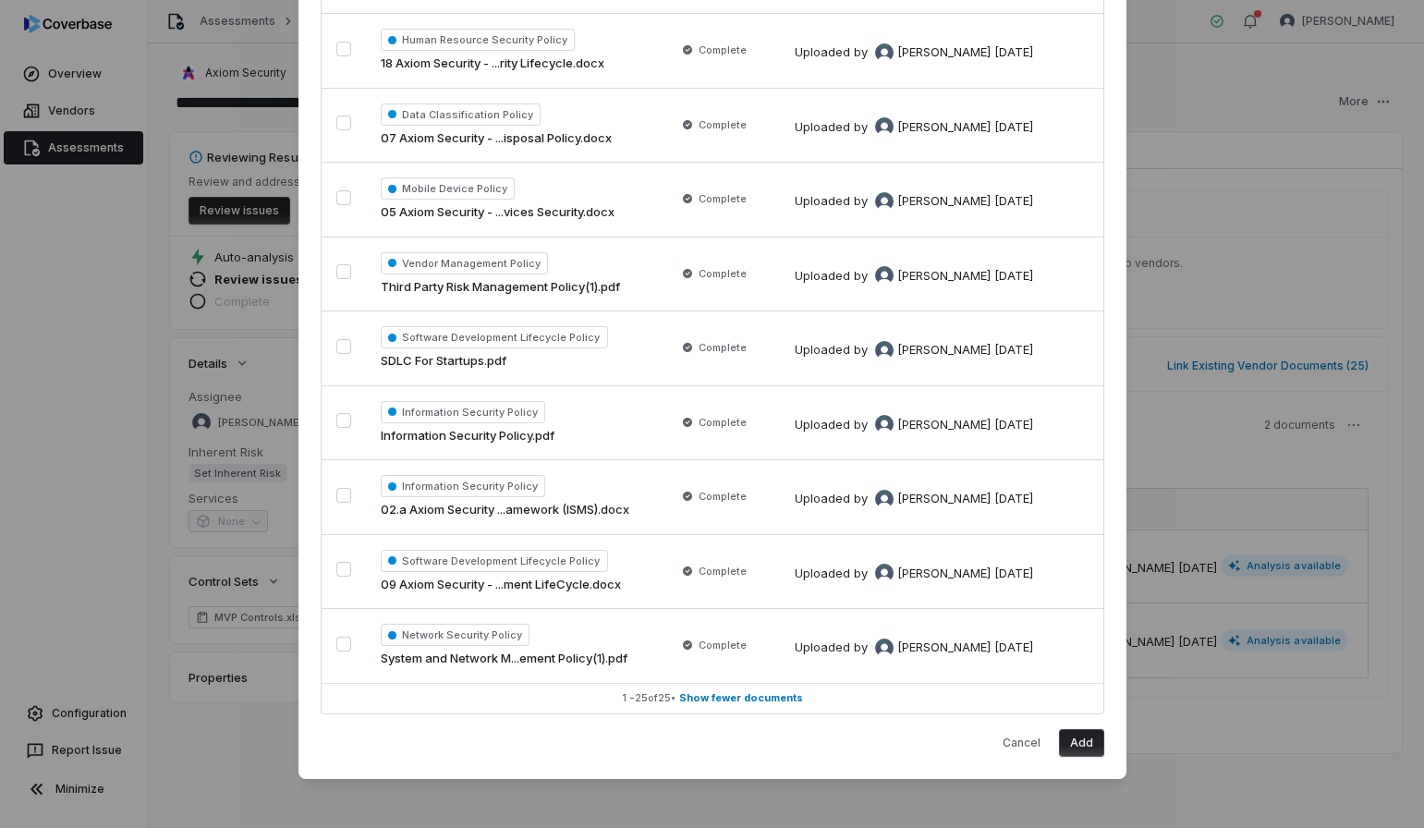
click at [1078, 729] on button "Add" at bounding box center [1081, 743] width 45 height 28
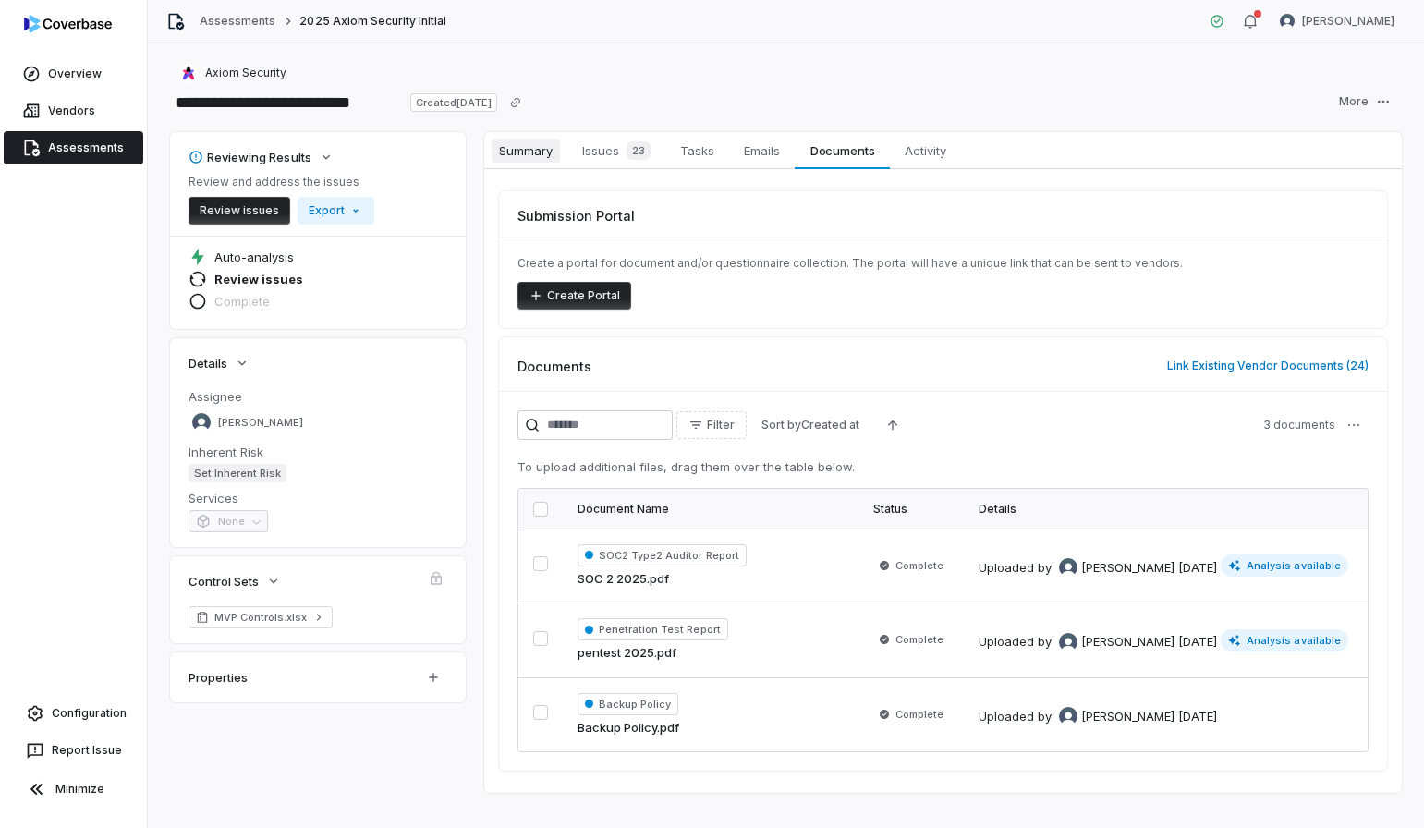
click at [563, 161] on link "Summary Summary" at bounding box center [525, 150] width 83 height 37
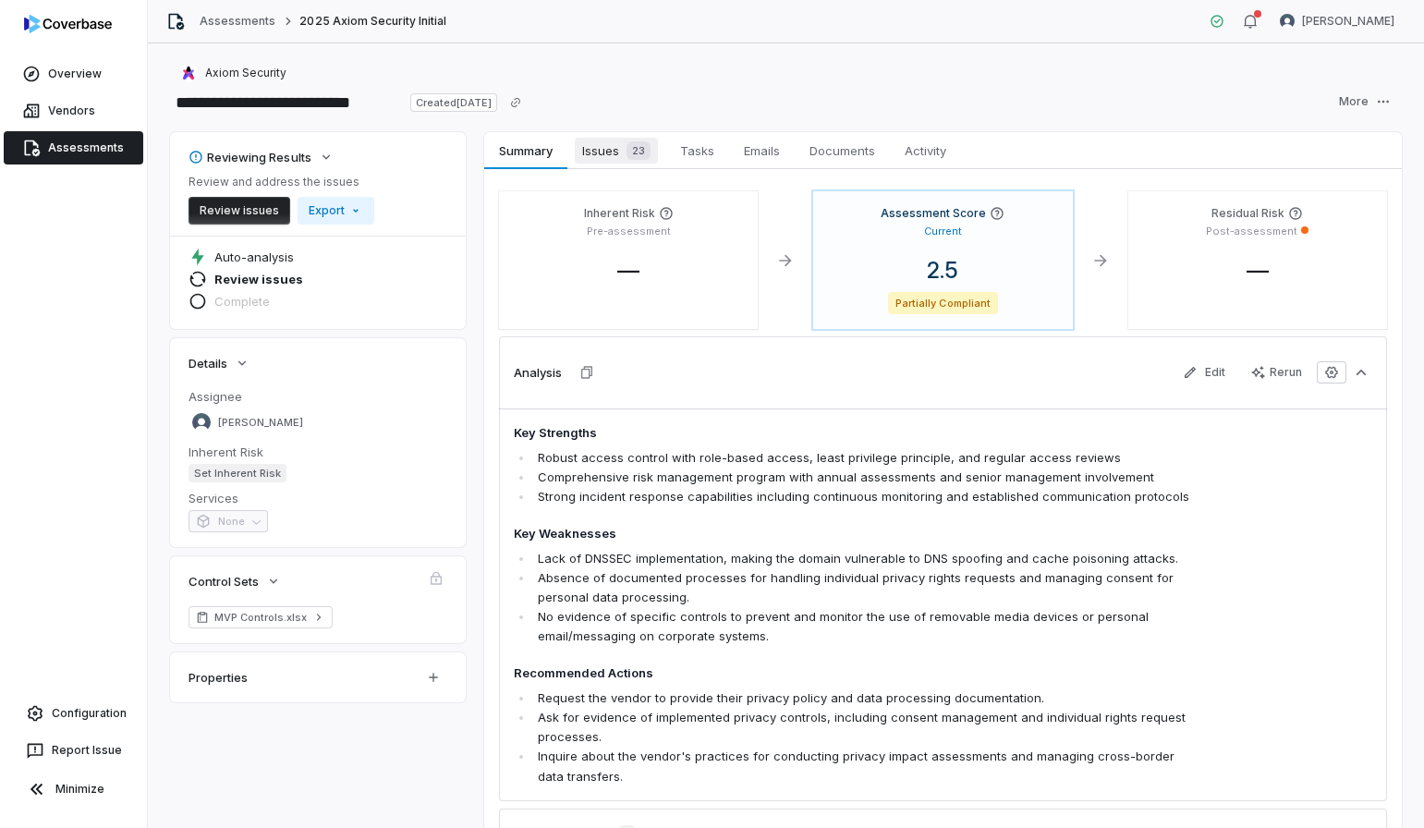
click at [598, 152] on span "Issues 23" at bounding box center [616, 151] width 83 height 26
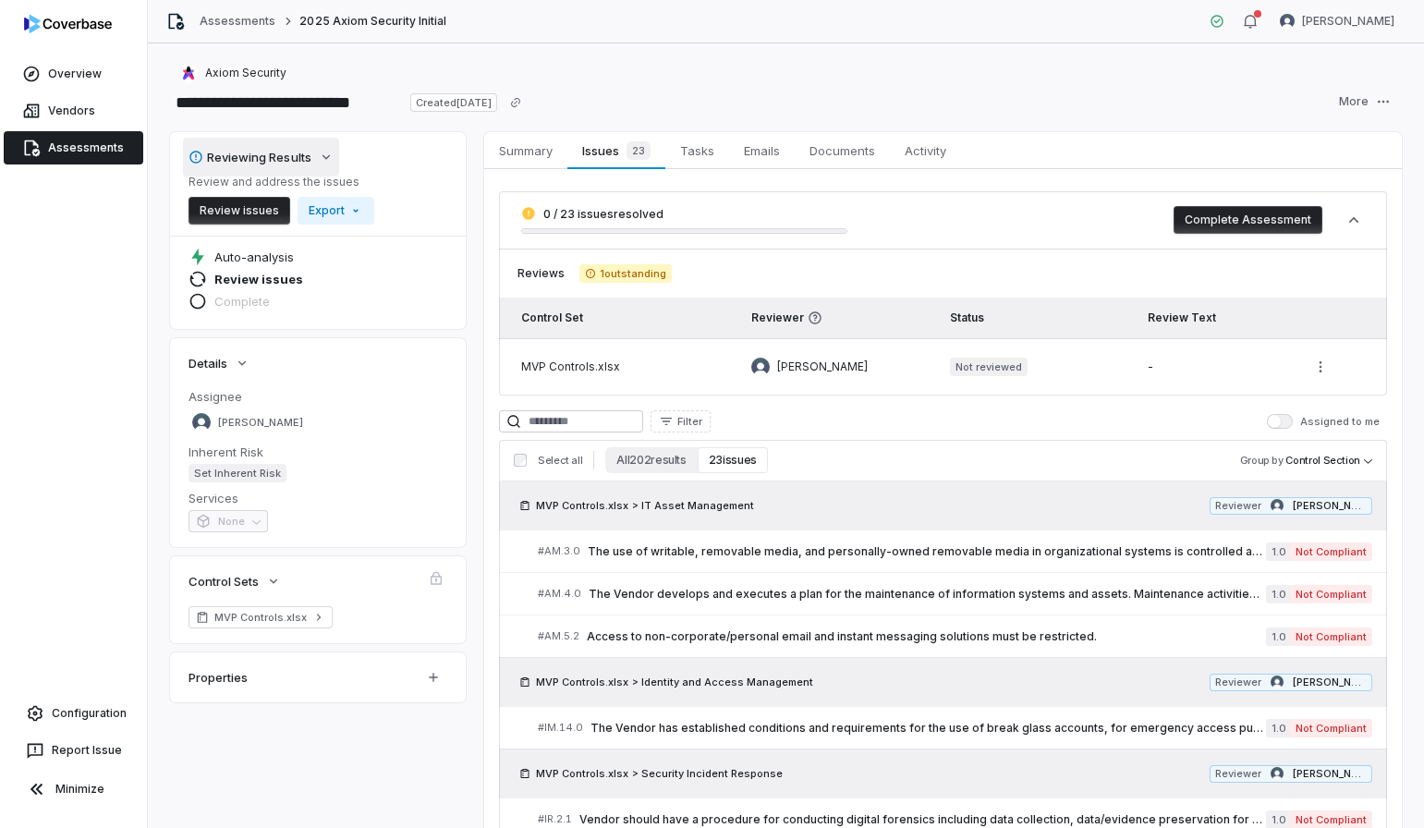
click at [331, 164] on button "Reviewing Results" at bounding box center [261, 157] width 156 height 39
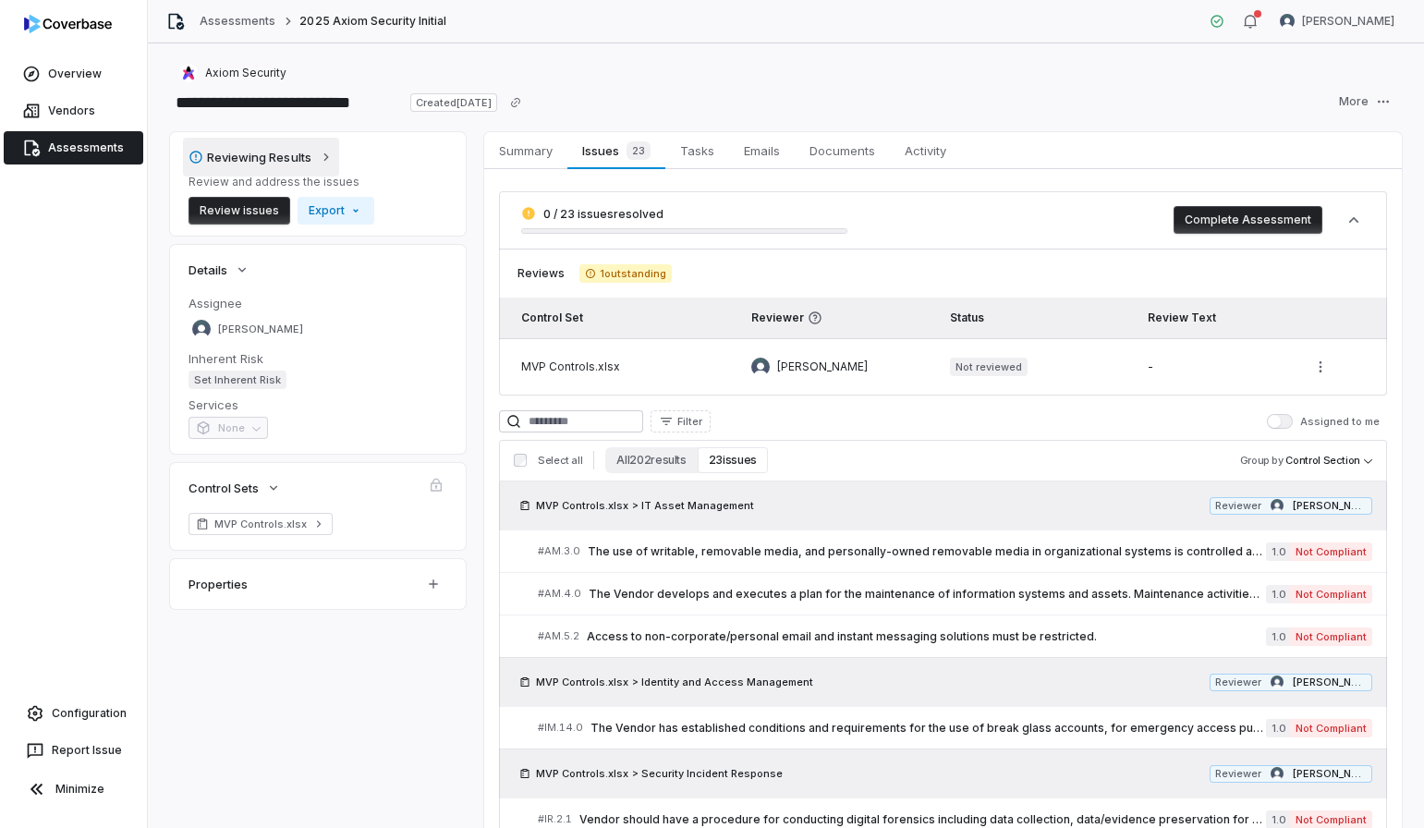
click at [331, 164] on button "Reviewing Results" at bounding box center [261, 157] width 156 height 39
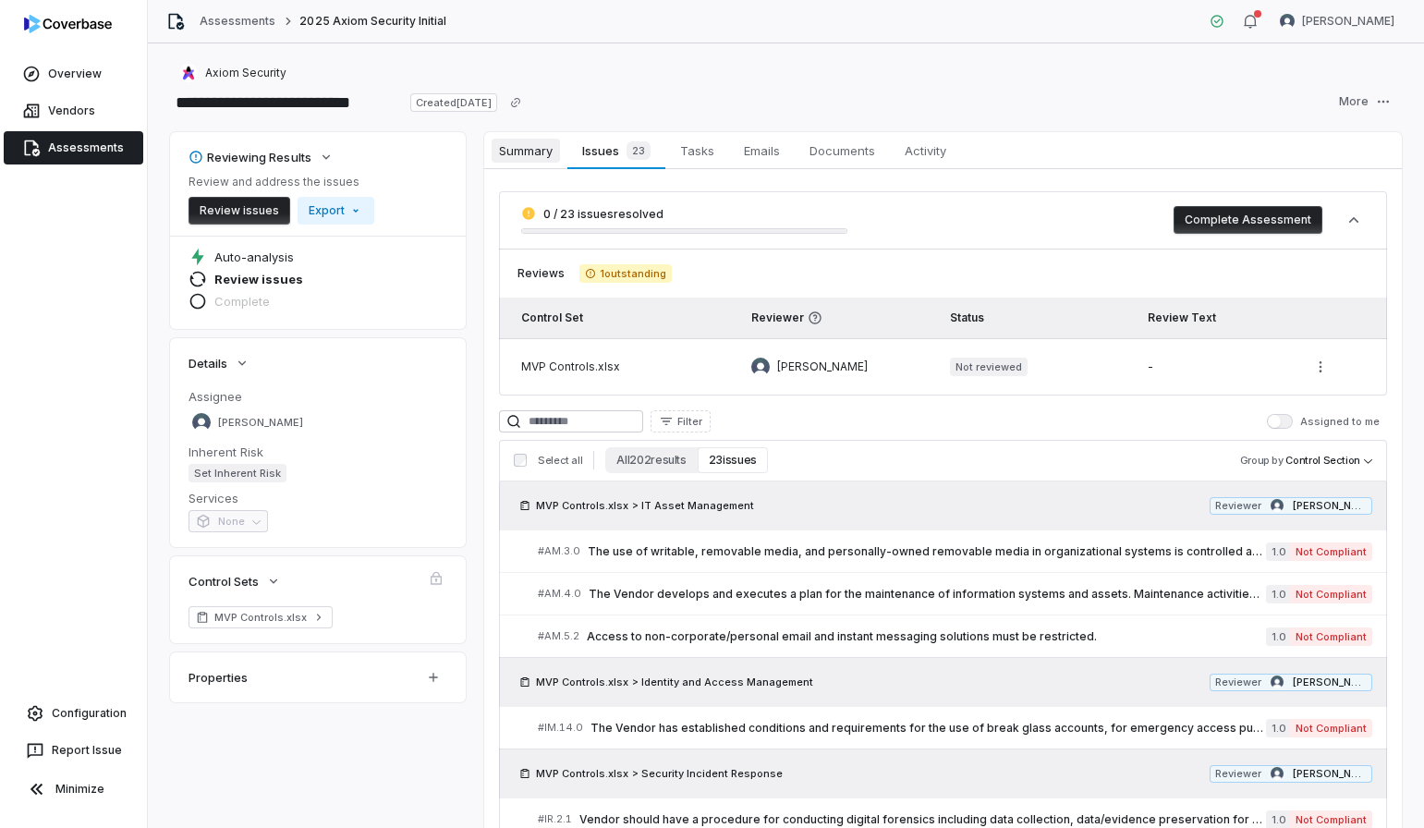
click at [509, 147] on span "Summary" at bounding box center [526, 151] width 68 height 24
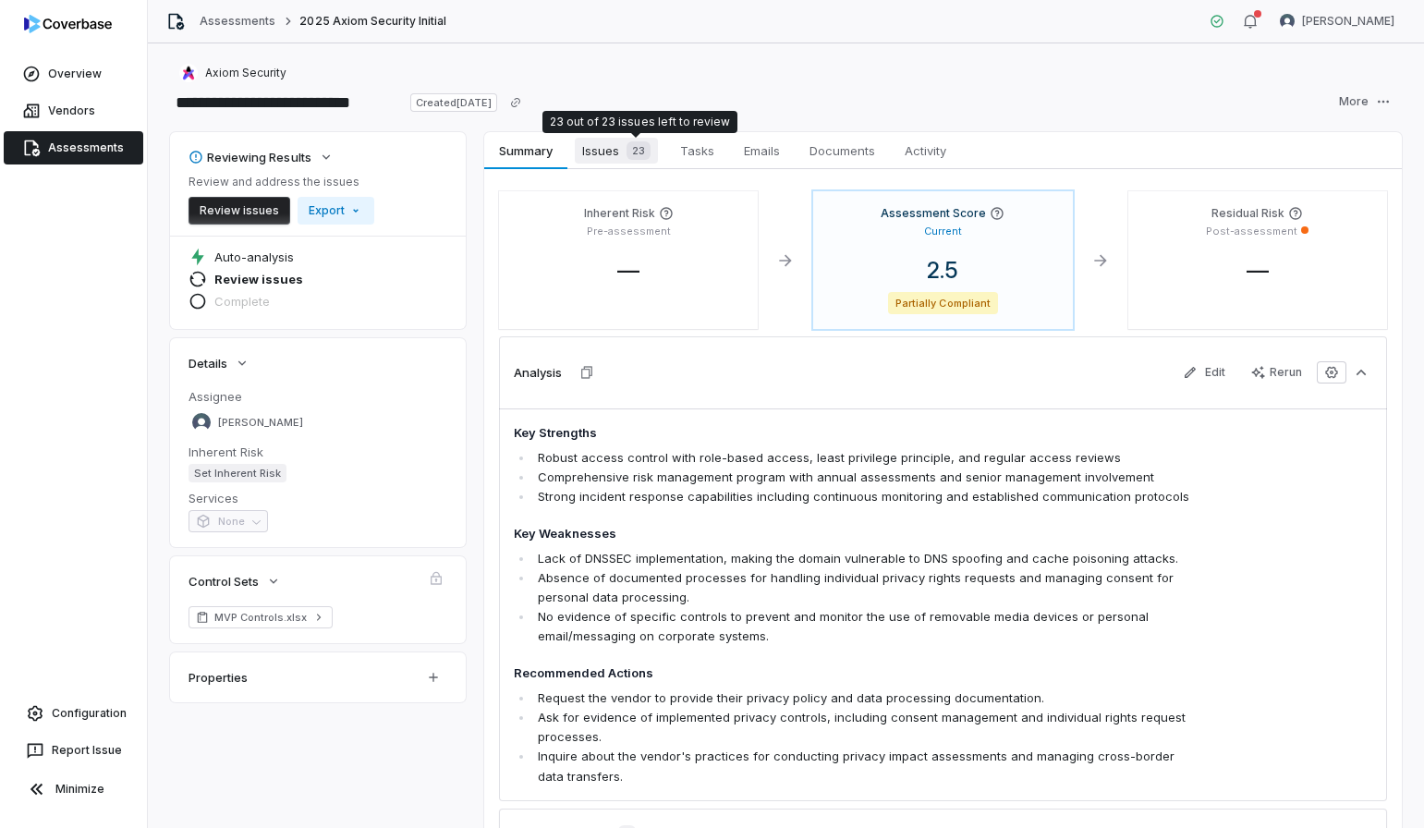
click at [621, 150] on div "23" at bounding box center [634, 150] width 31 height 18
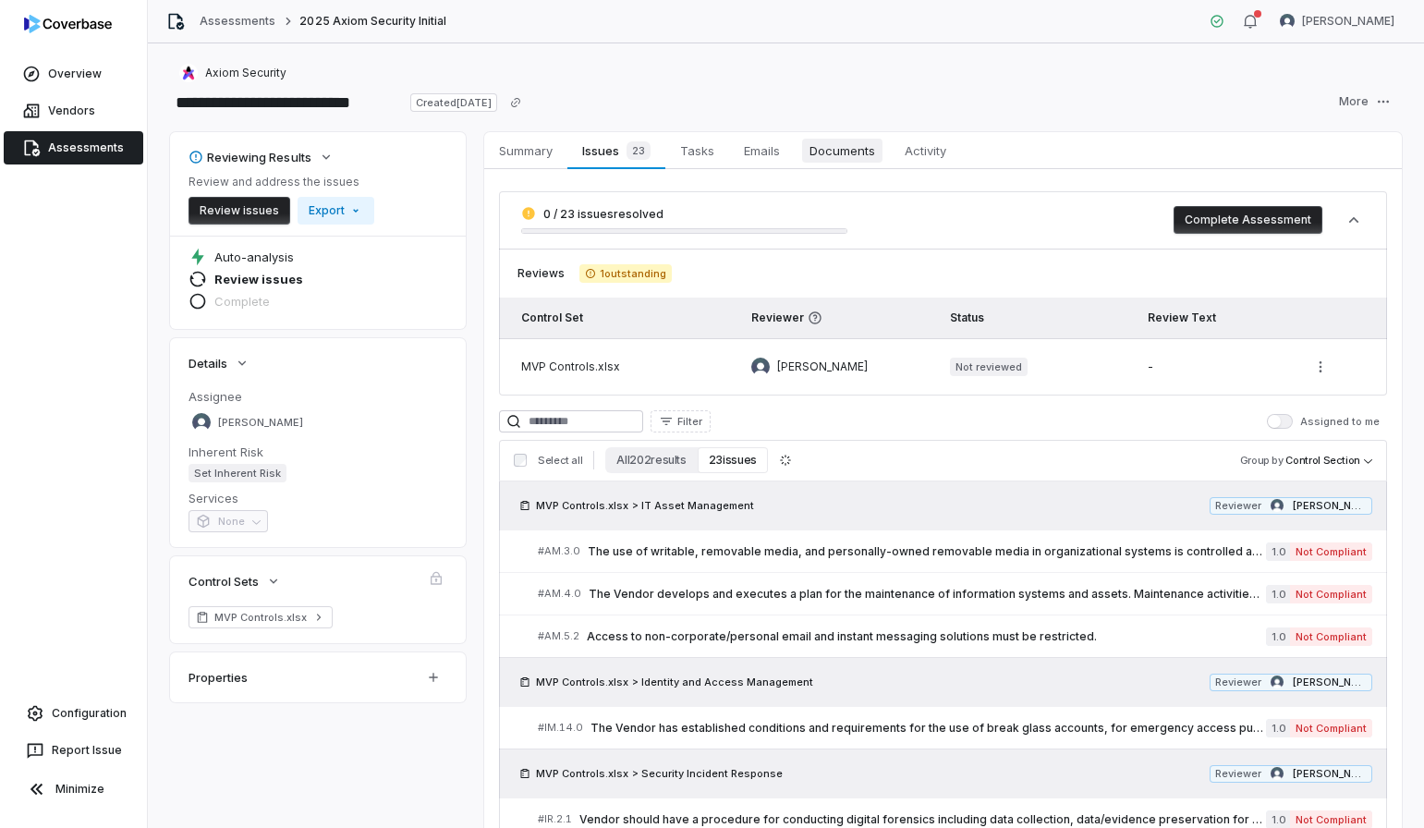
click at [849, 149] on span "Documents" at bounding box center [842, 151] width 80 height 24
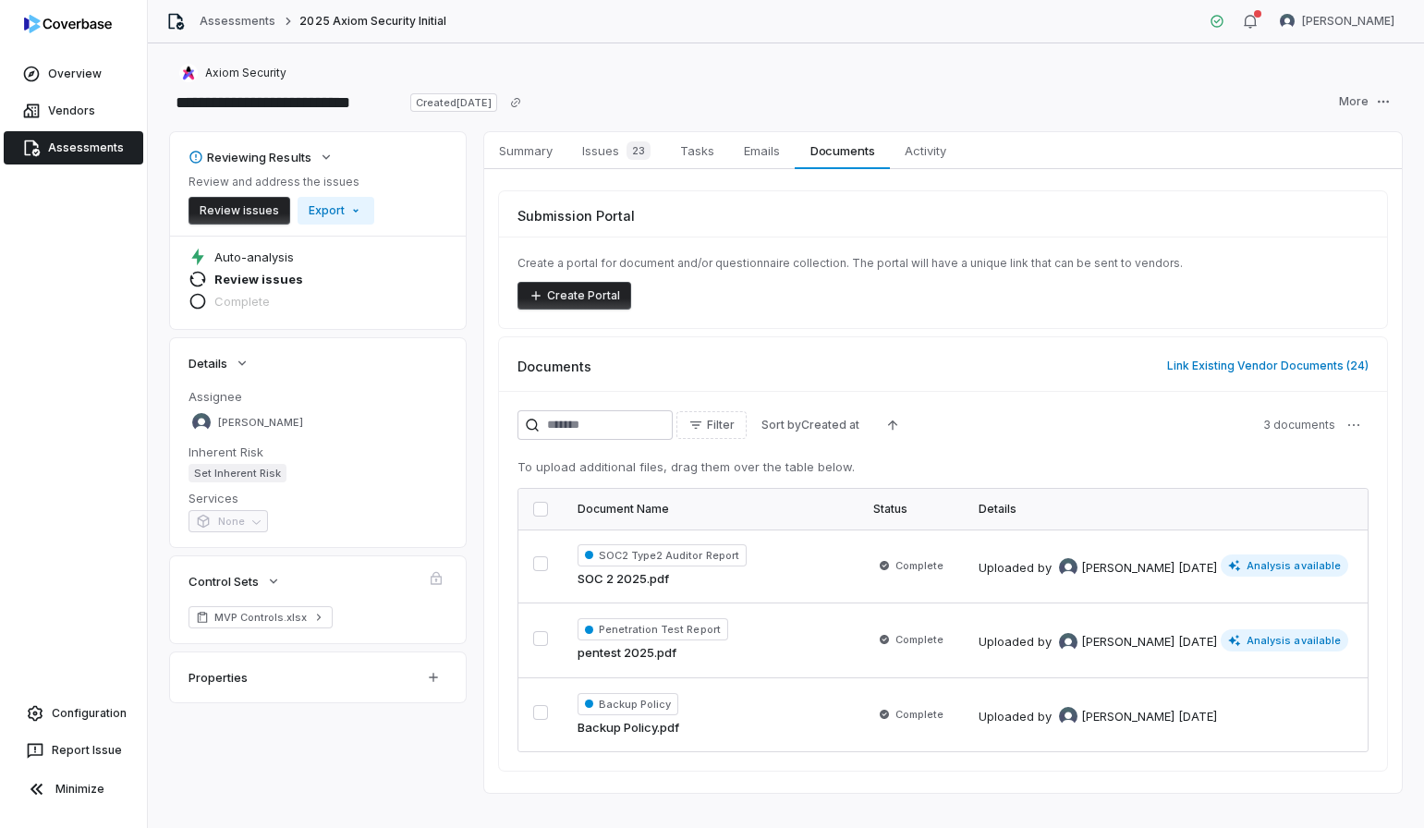
scroll to position [24, 0]
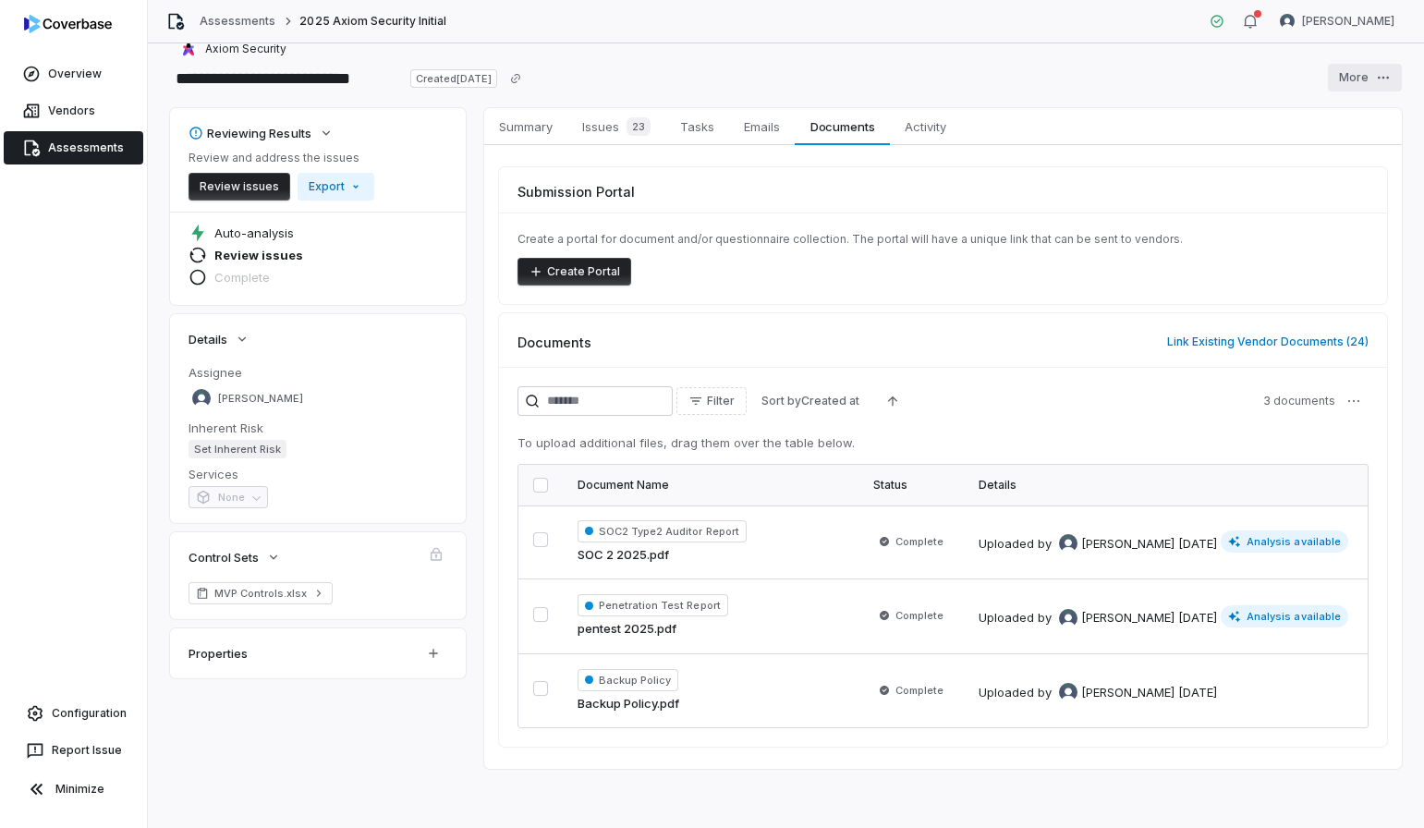
click at [1361, 87] on html "**********" at bounding box center [712, 414] width 1424 height 828
click at [1349, 122] on div "Rerun" at bounding box center [1340, 118] width 133 height 30
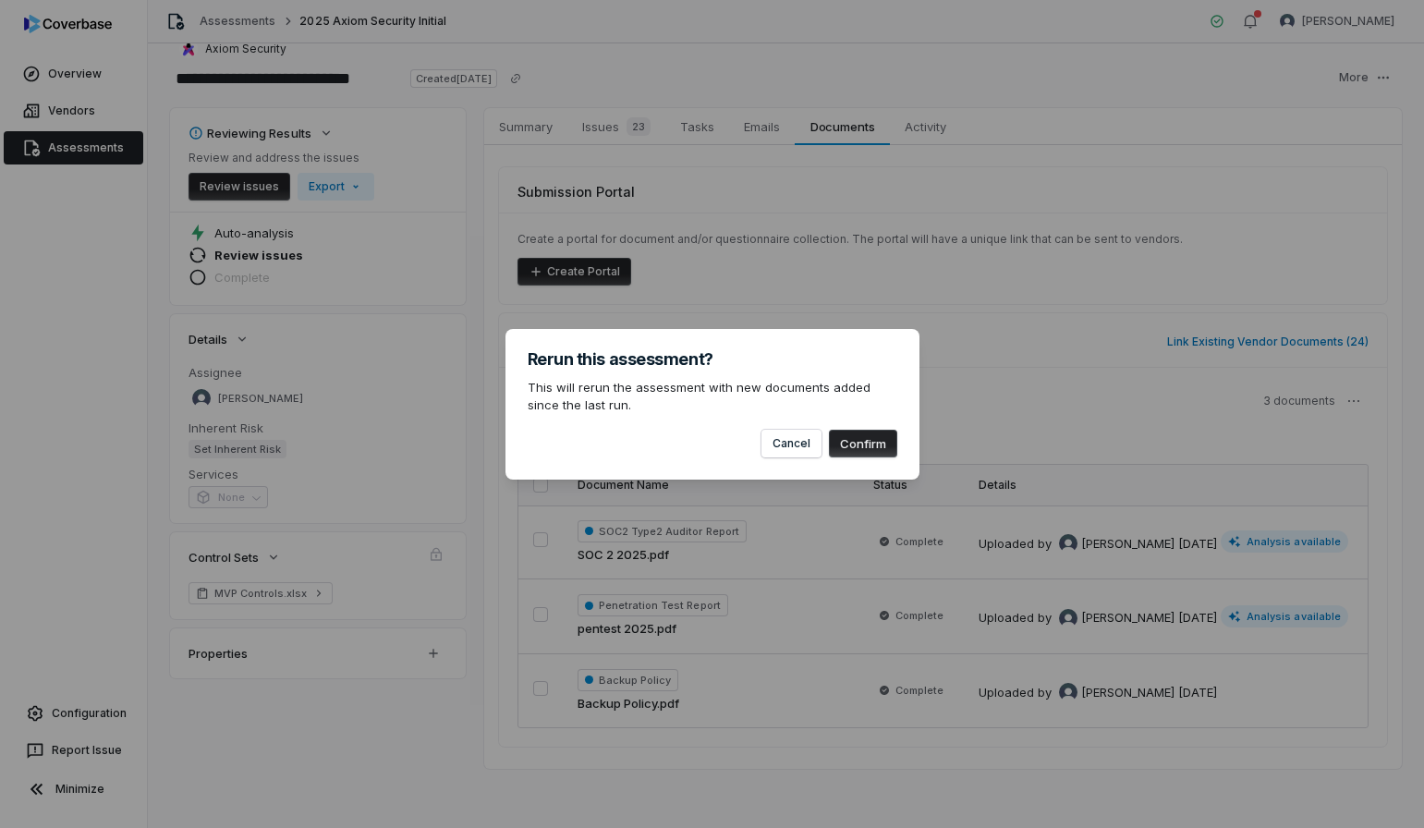
click at [873, 446] on button "Confirm" at bounding box center [863, 444] width 68 height 28
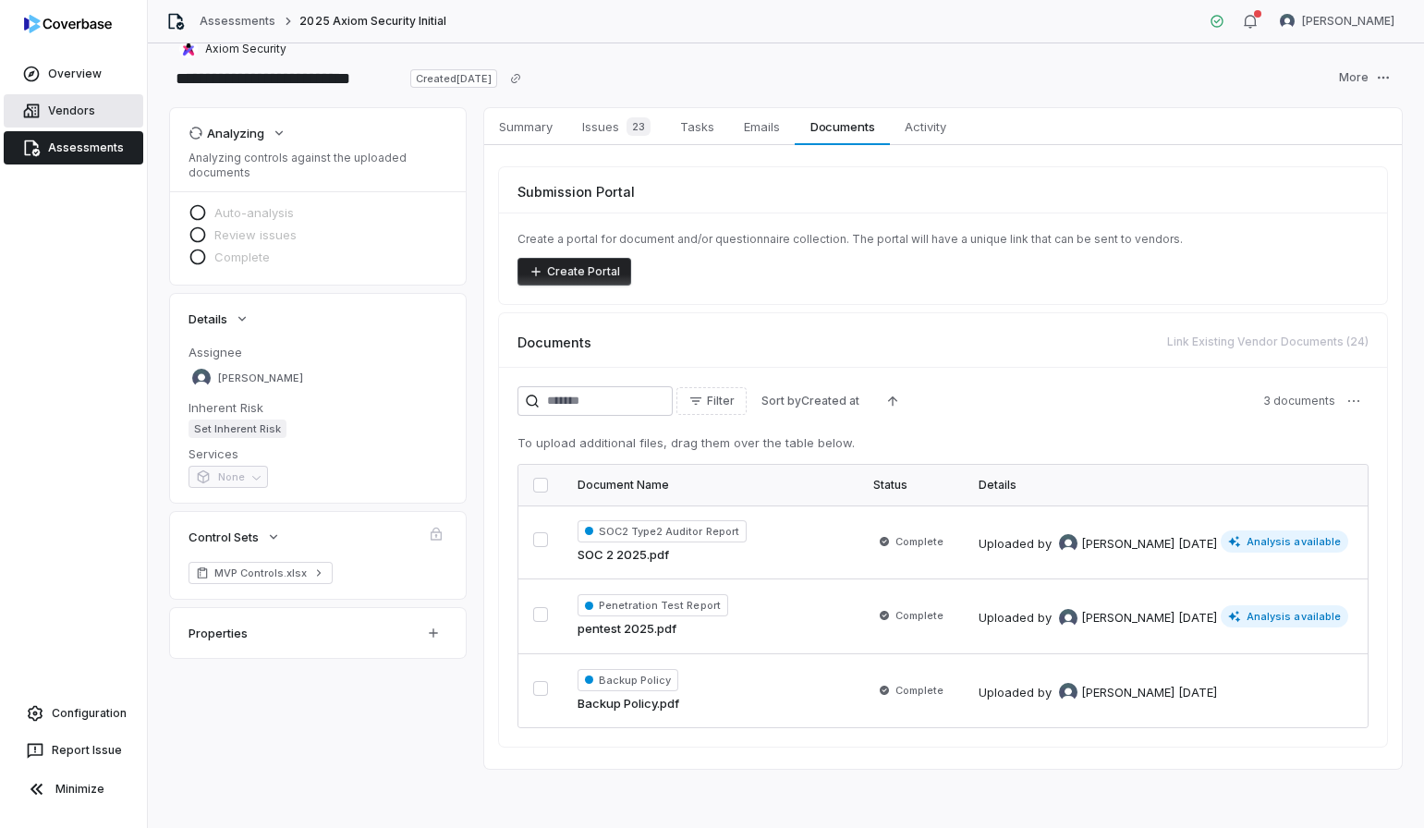
click at [91, 111] on link "Vendors" at bounding box center [74, 110] width 140 height 33
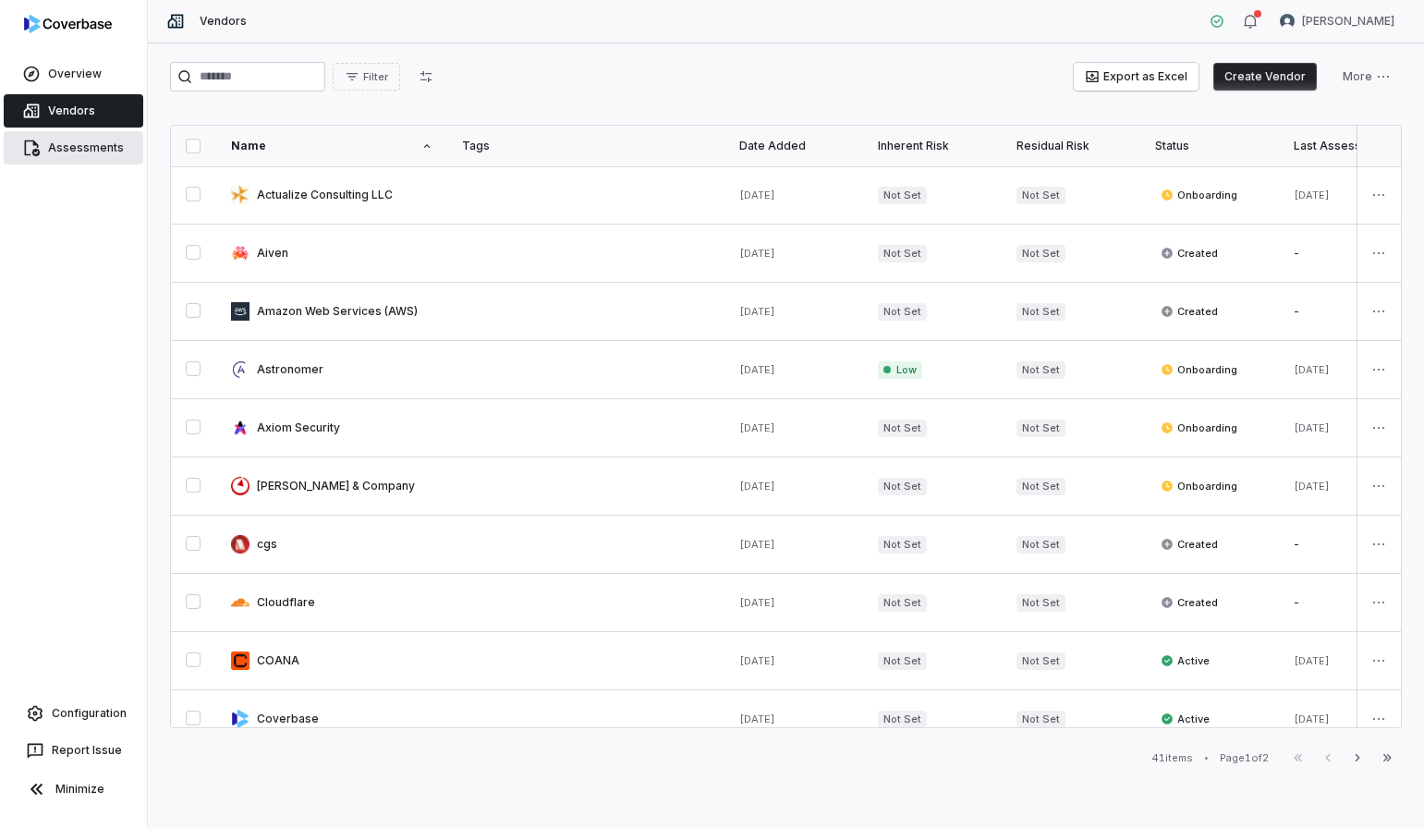
click at [83, 144] on link "Assessments" at bounding box center [74, 147] width 140 height 33
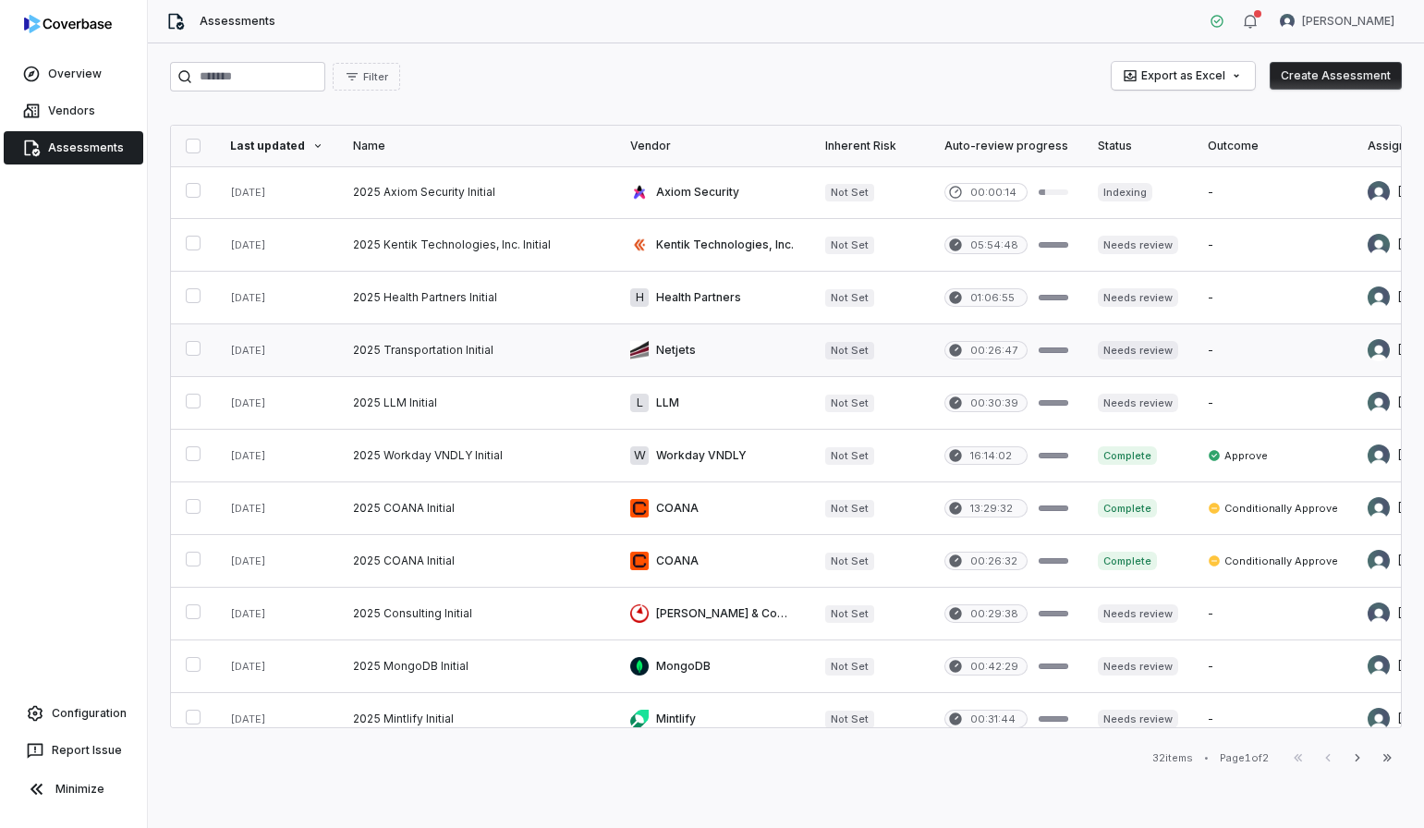
click at [436, 359] on link at bounding box center [476, 350] width 277 height 52
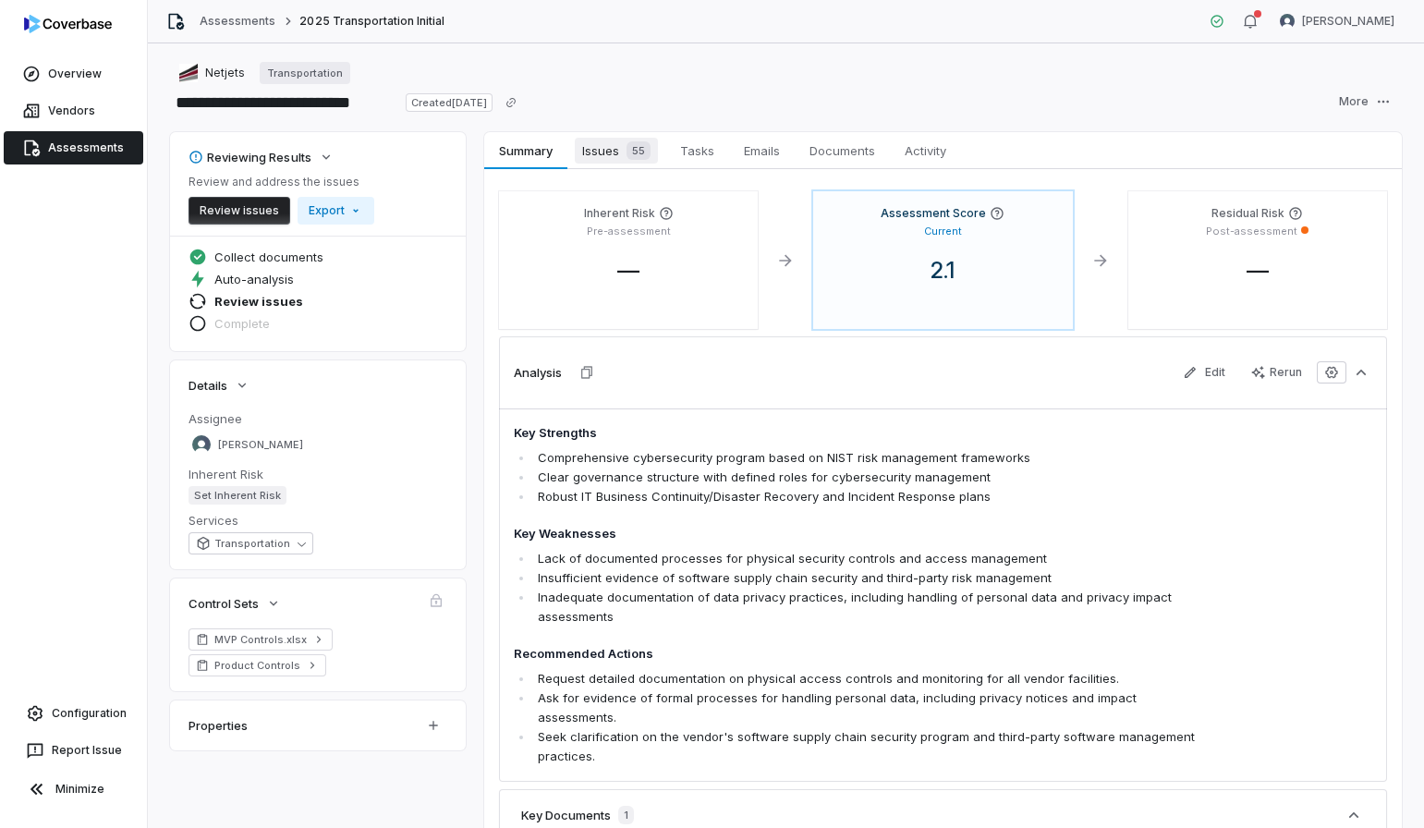
click at [603, 148] on span "Issues 55" at bounding box center [616, 151] width 83 height 26
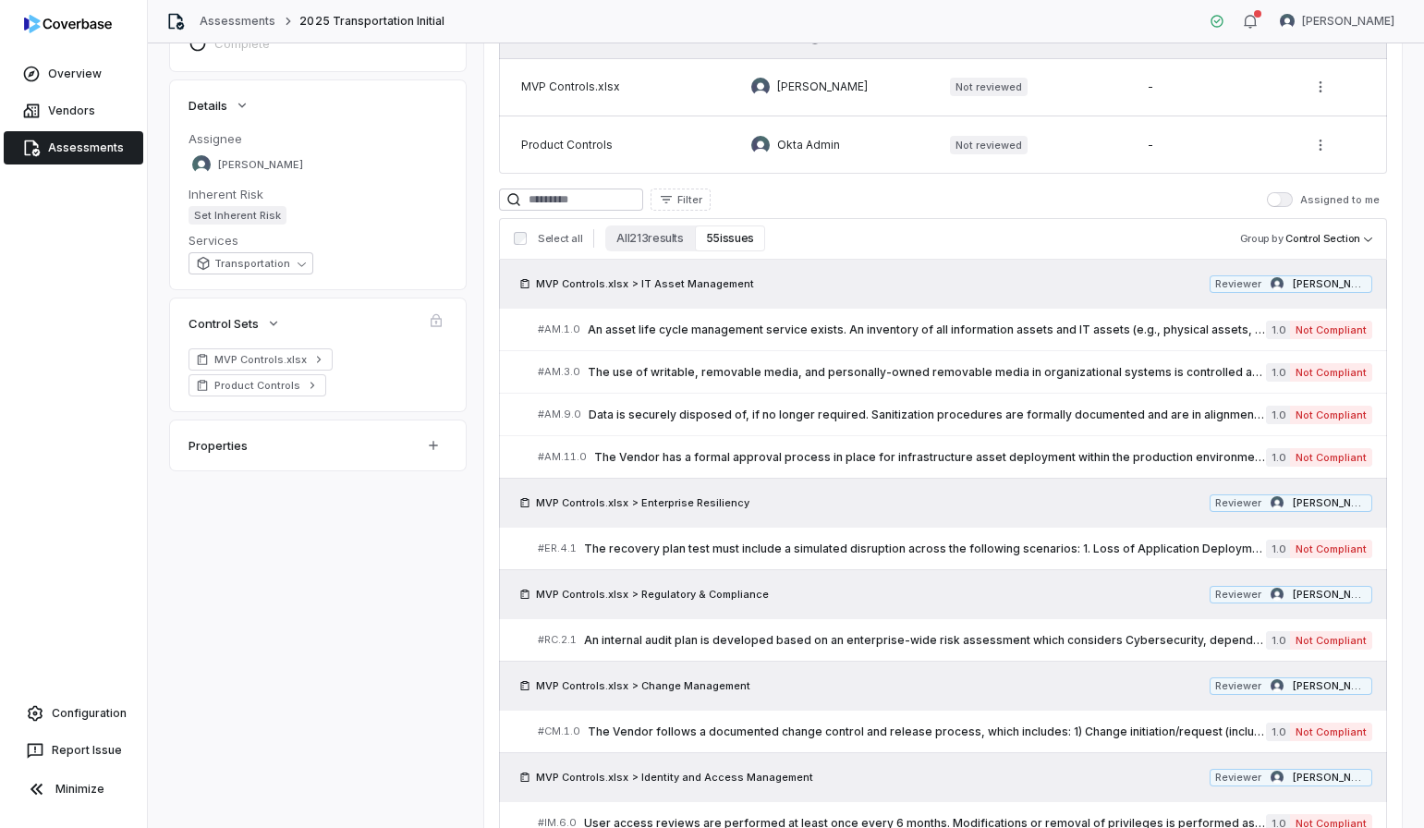
scroll to position [305, 0]
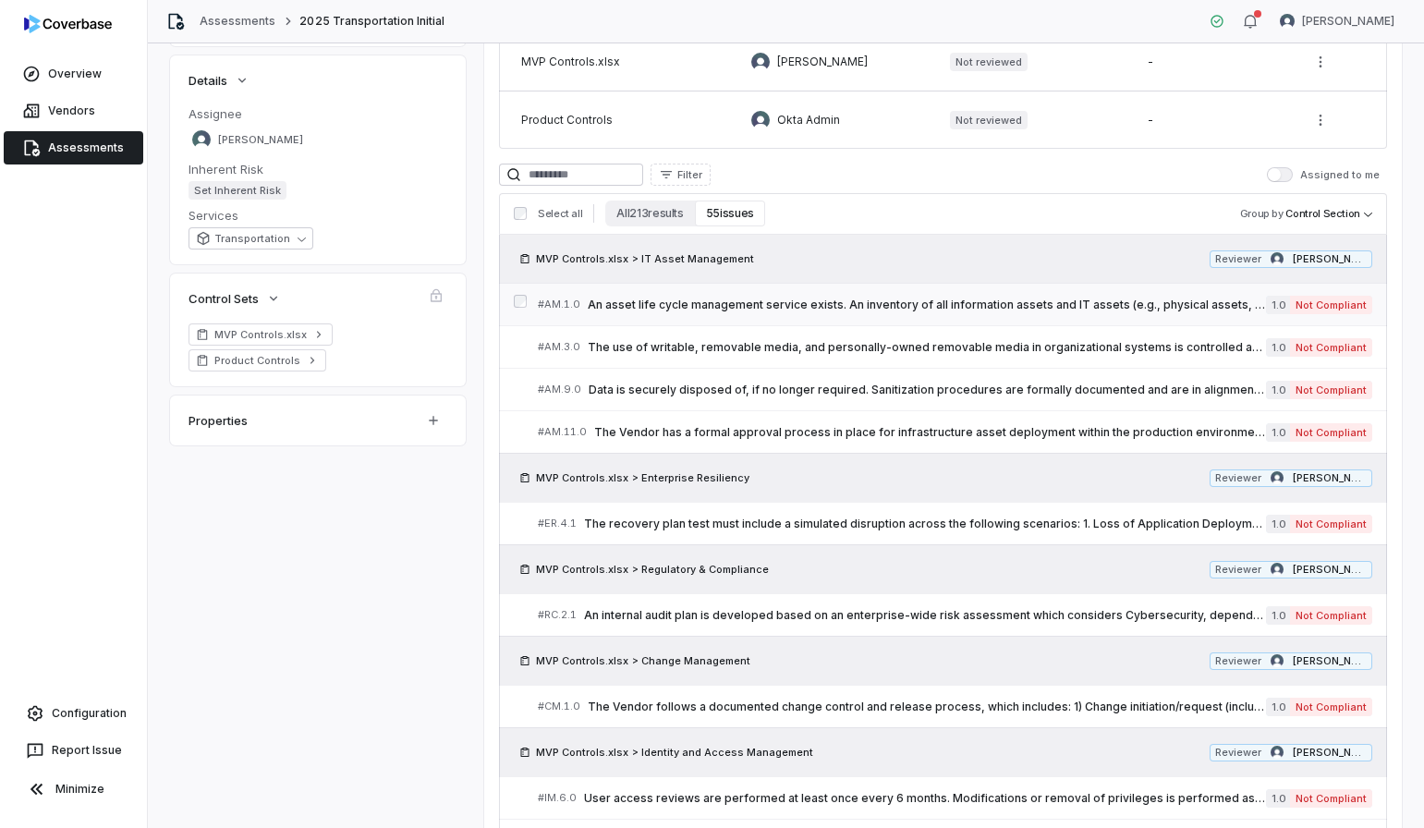
click at [967, 295] on div "# AM.1.0 An asset life cycle management service exists. An inventory of all inf…" at bounding box center [902, 304] width 728 height 19
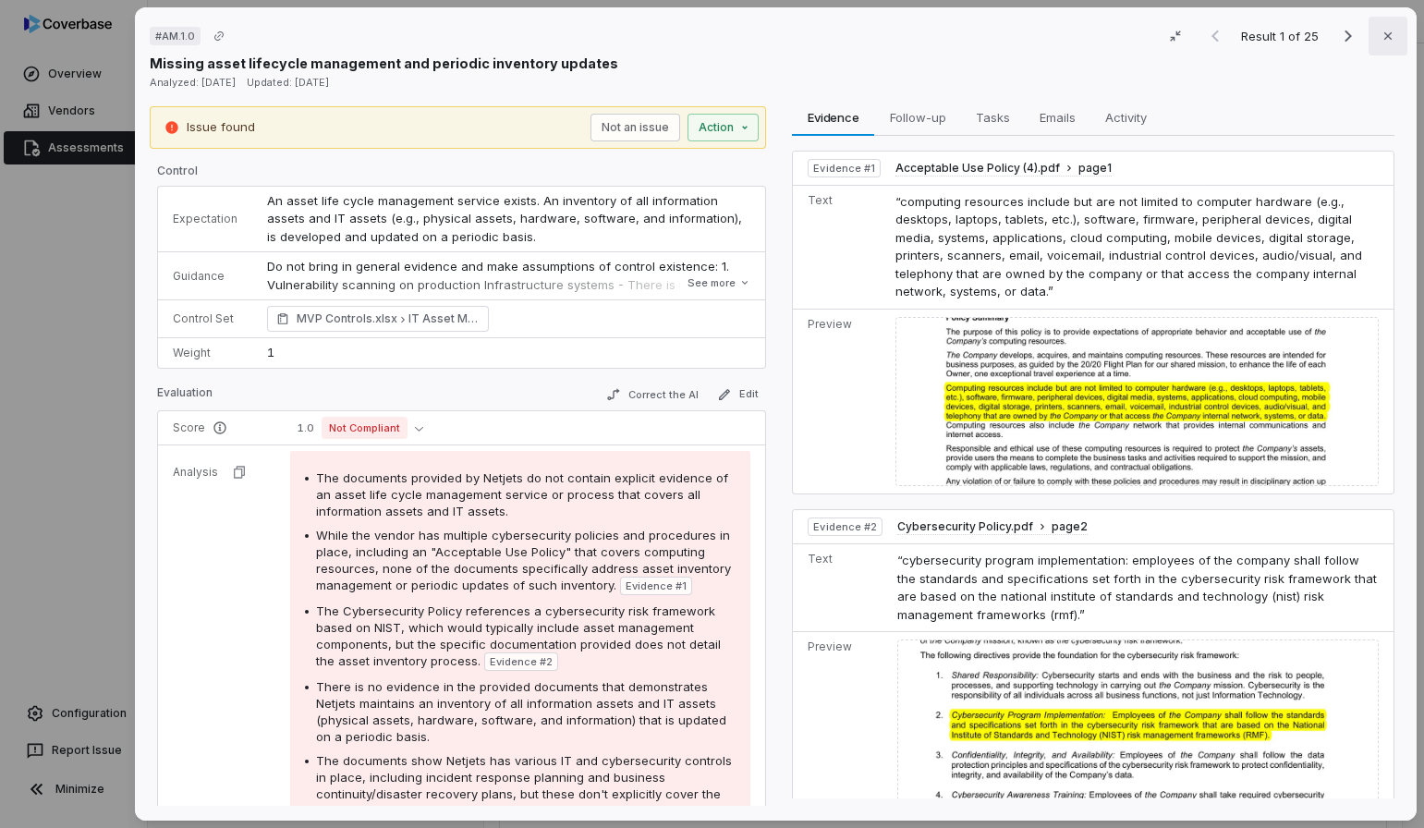
click at [1391, 35] on icon "button" at bounding box center [1388, 36] width 15 height 15
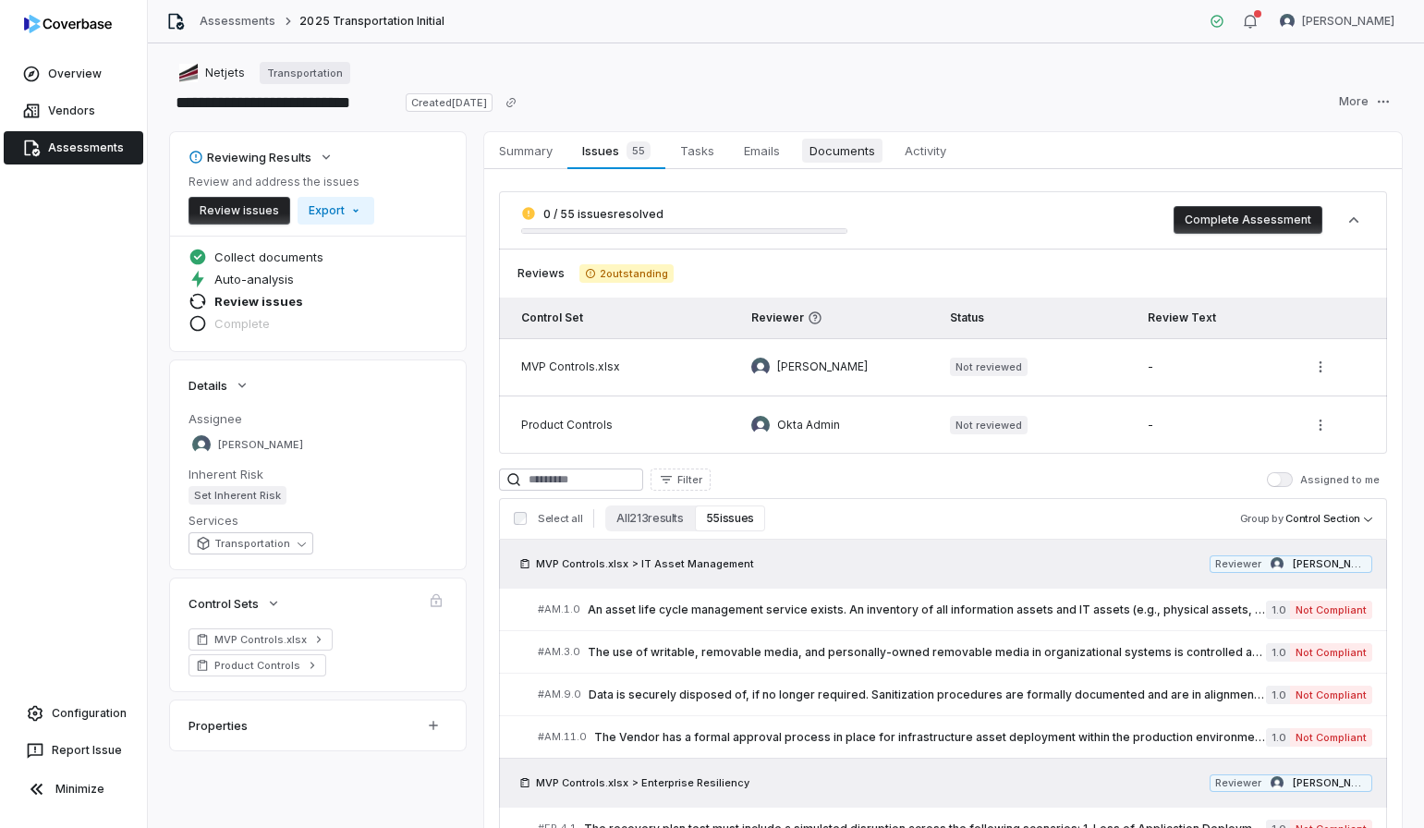
click at [838, 162] on span "Documents" at bounding box center [842, 151] width 80 height 24
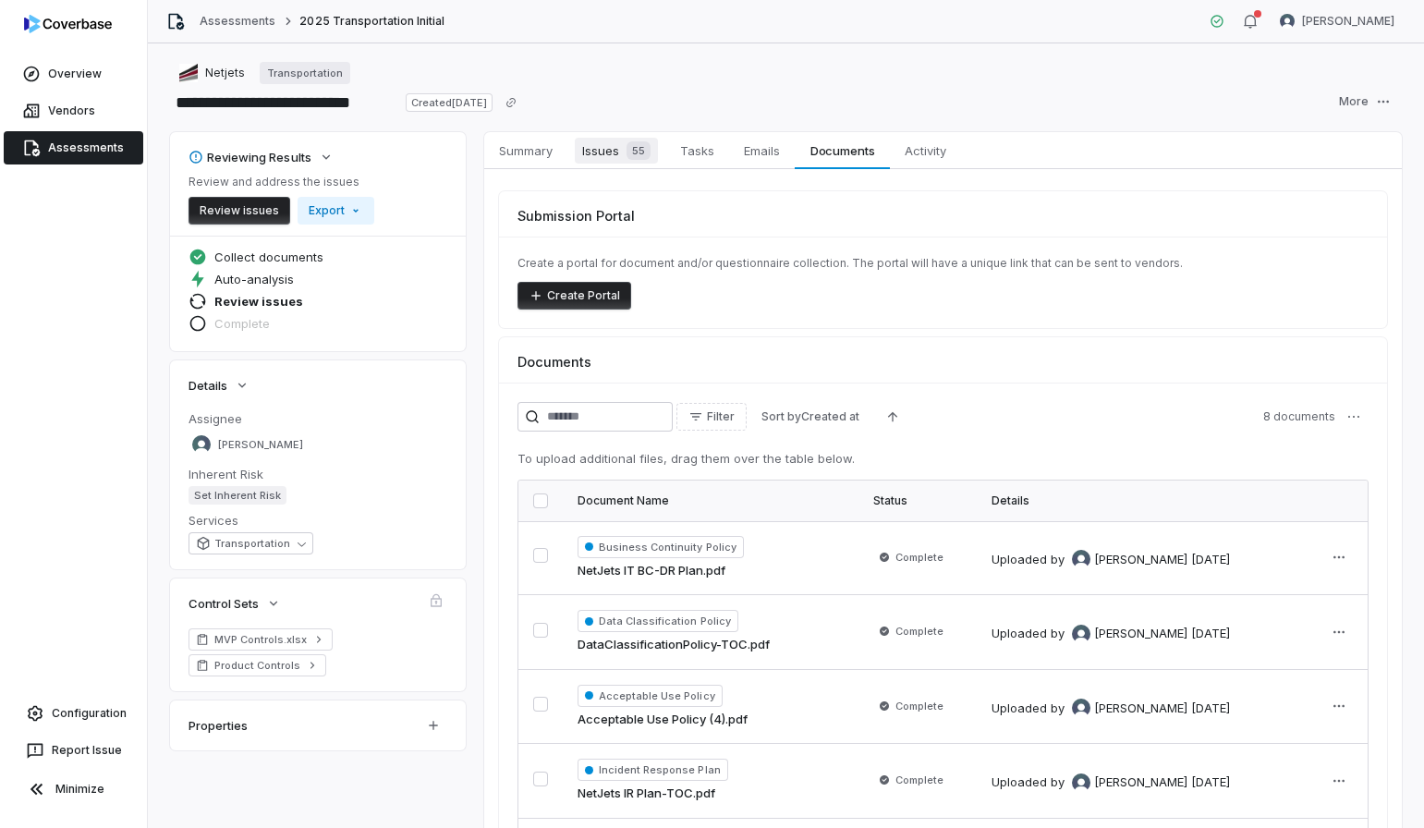
click at [622, 151] on div "55" at bounding box center [634, 150] width 31 height 18
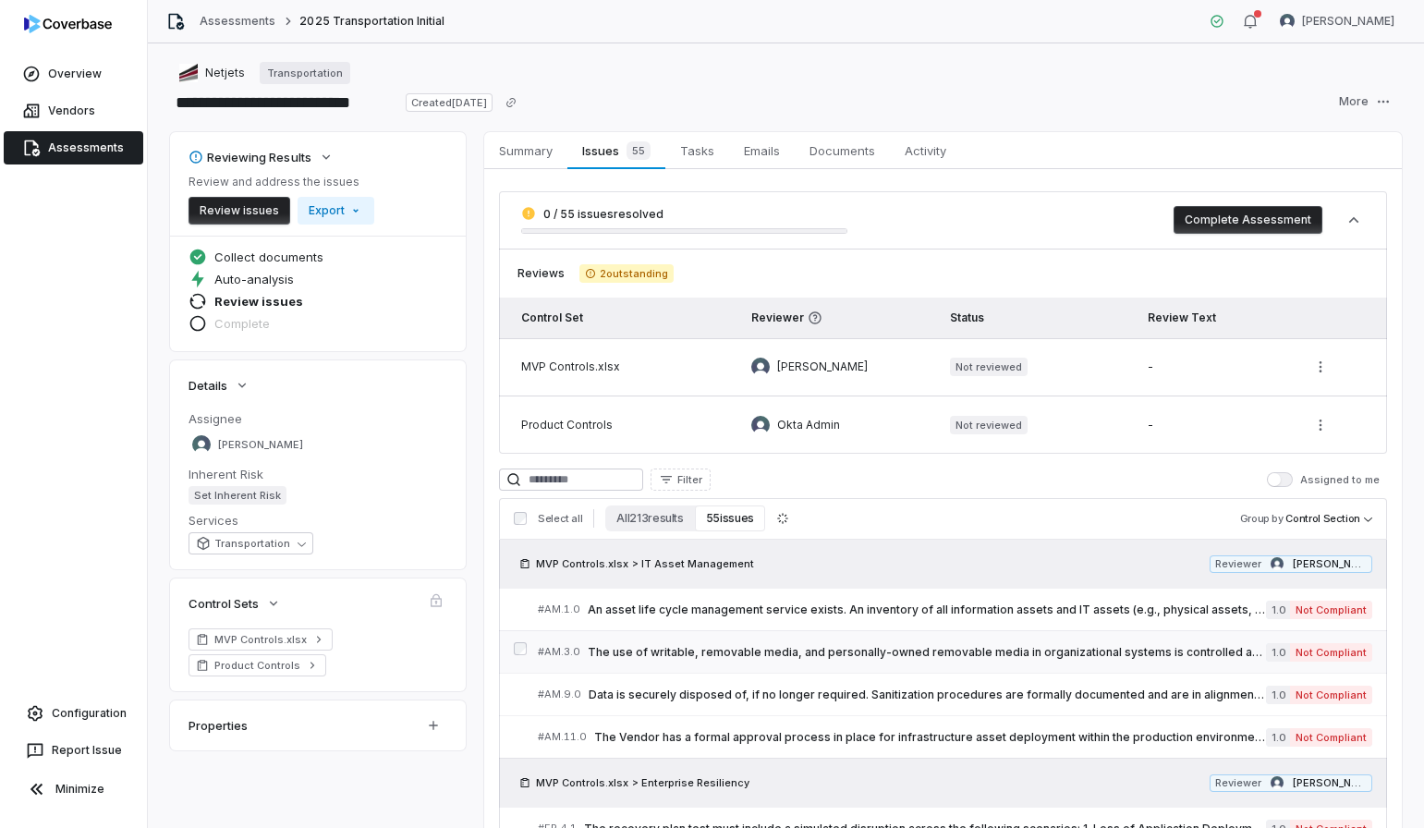
click at [751, 655] on span "The use of writable, removable media, and personally-owned removable media in o…" at bounding box center [927, 652] width 678 height 15
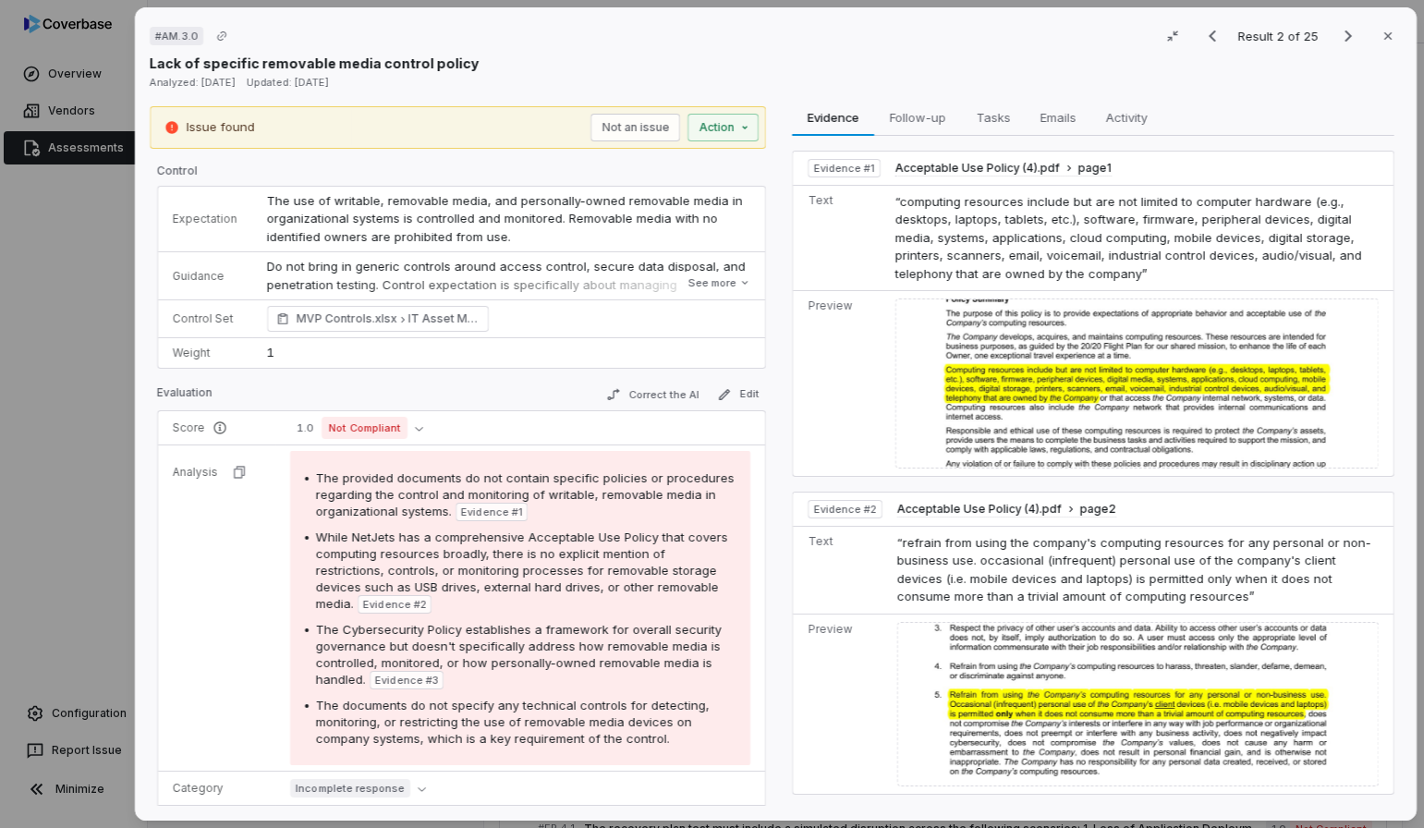
scroll to position [329, 0]
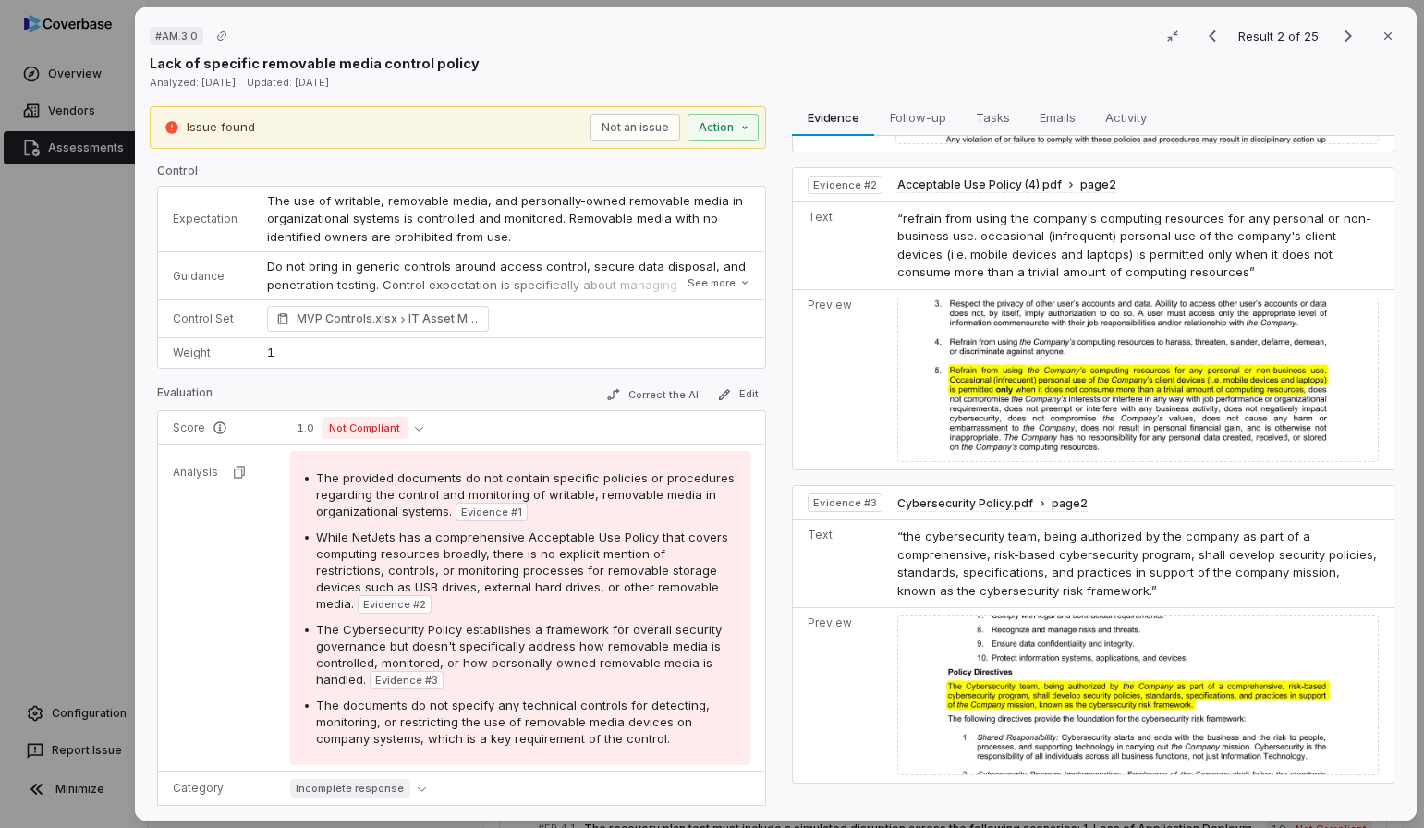
click at [89, 440] on div "# AM.3.0 Result 2 of 25 Close Lack of specific removable media control policy A…" at bounding box center [712, 414] width 1424 height 828
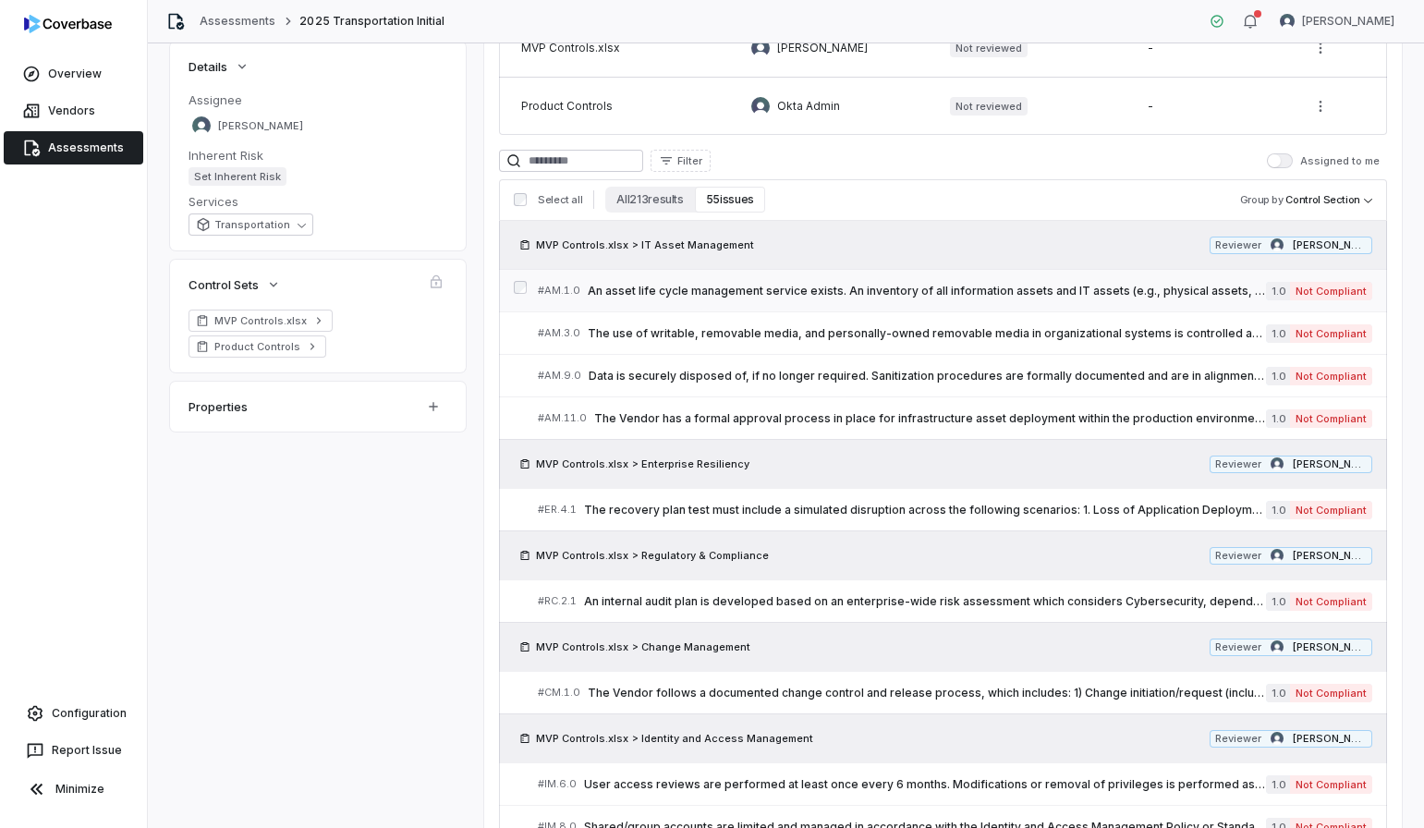
scroll to position [469, 0]
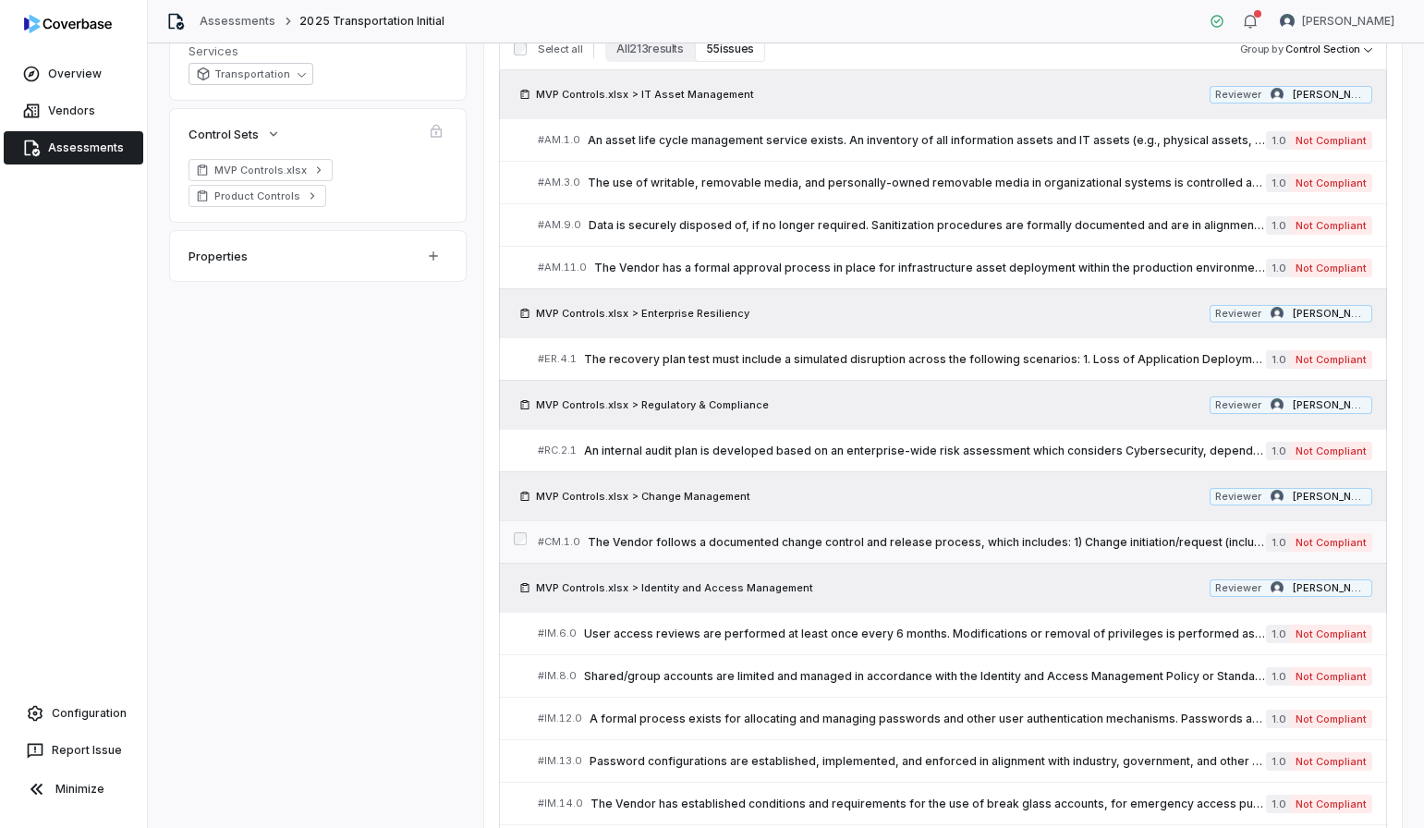
click at [736, 554] on link "# CM.1.0 The Vendor follows a documented change control and release process, wh…" at bounding box center [955, 542] width 834 height 42
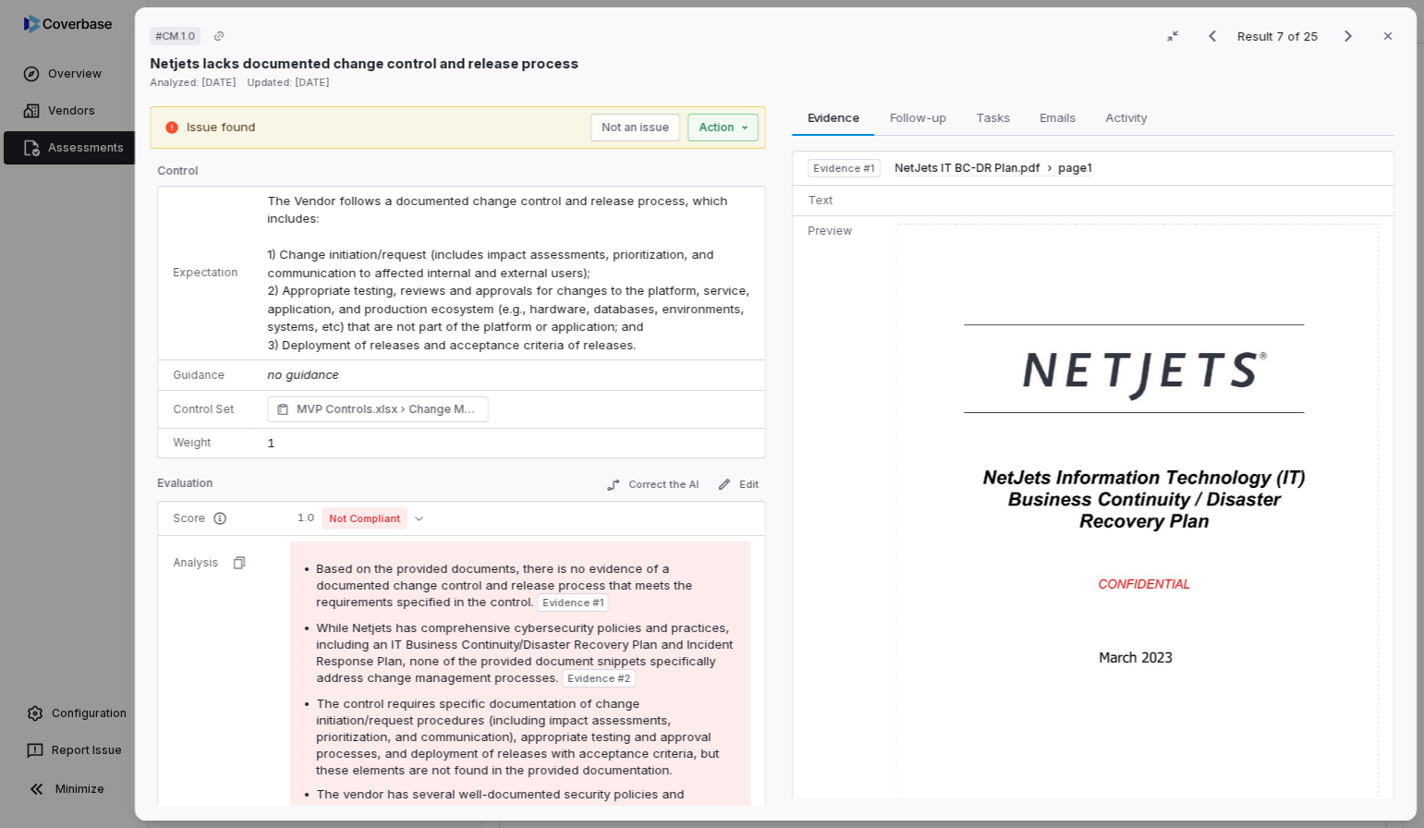
scroll to position [434, 0]
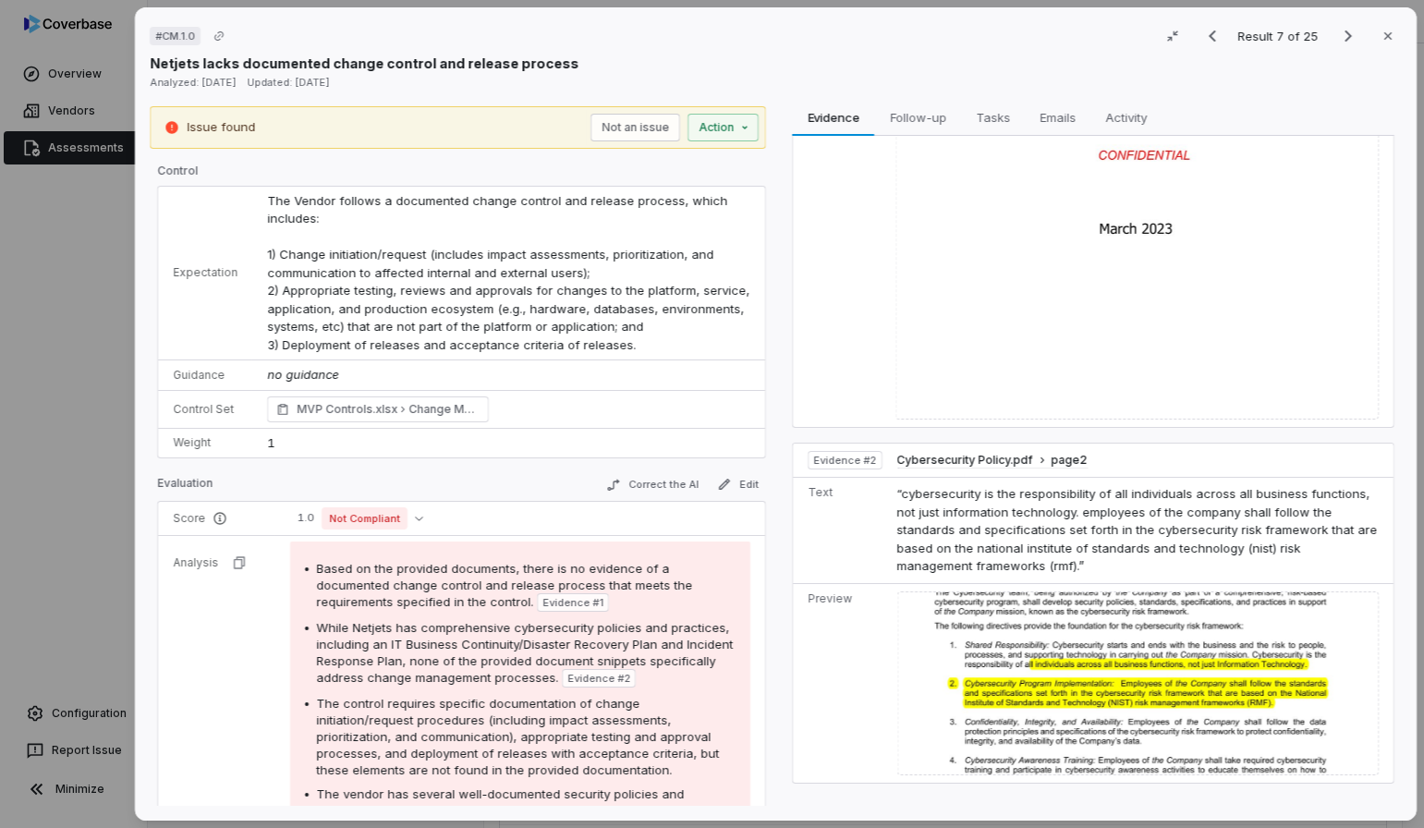
click at [93, 244] on div "# CM.1.0 Result 7 of 25 Close Netjets lacks documented change control and relea…" at bounding box center [712, 414] width 1424 height 828
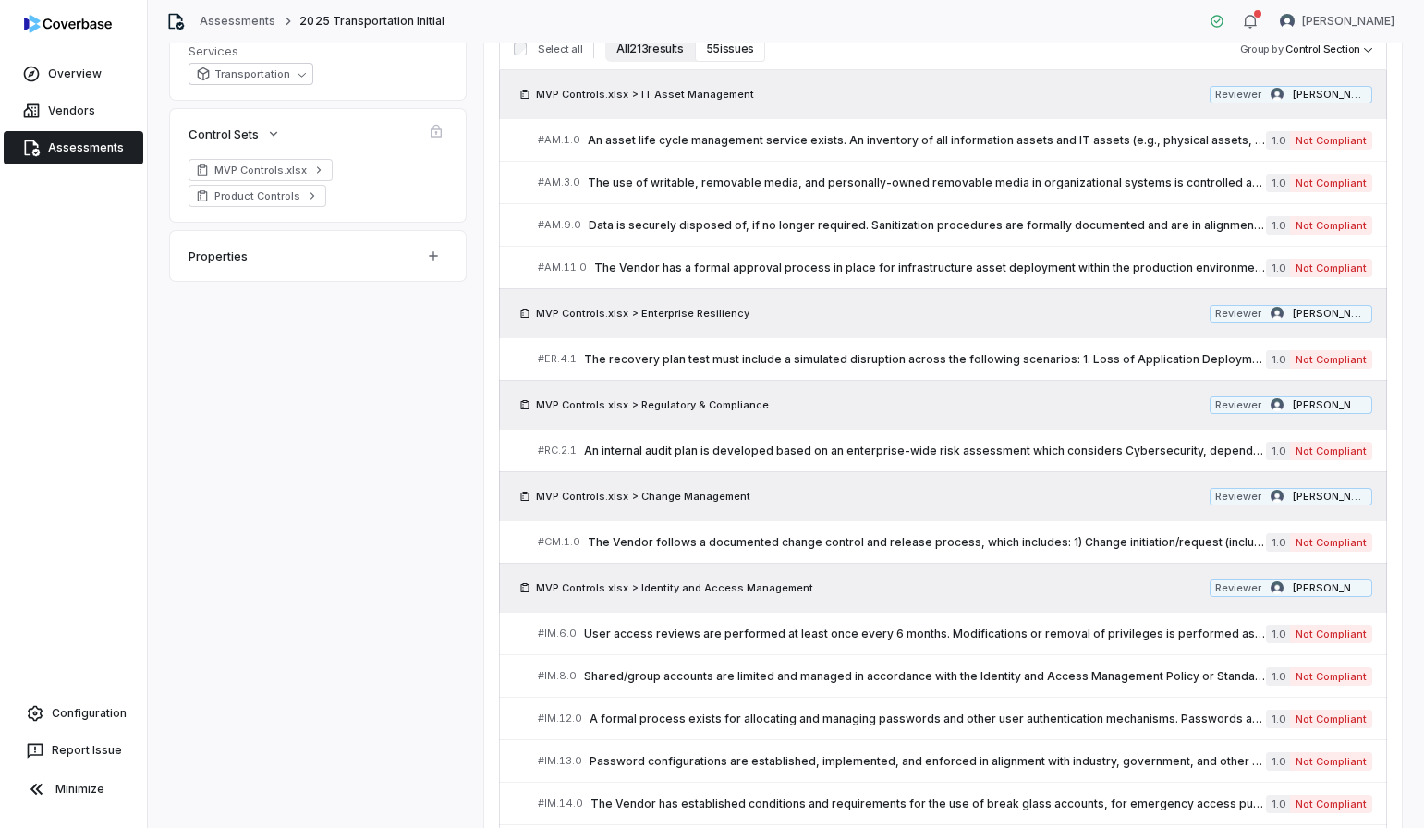
click at [645, 44] on button "All 213 results" at bounding box center [649, 49] width 89 height 26
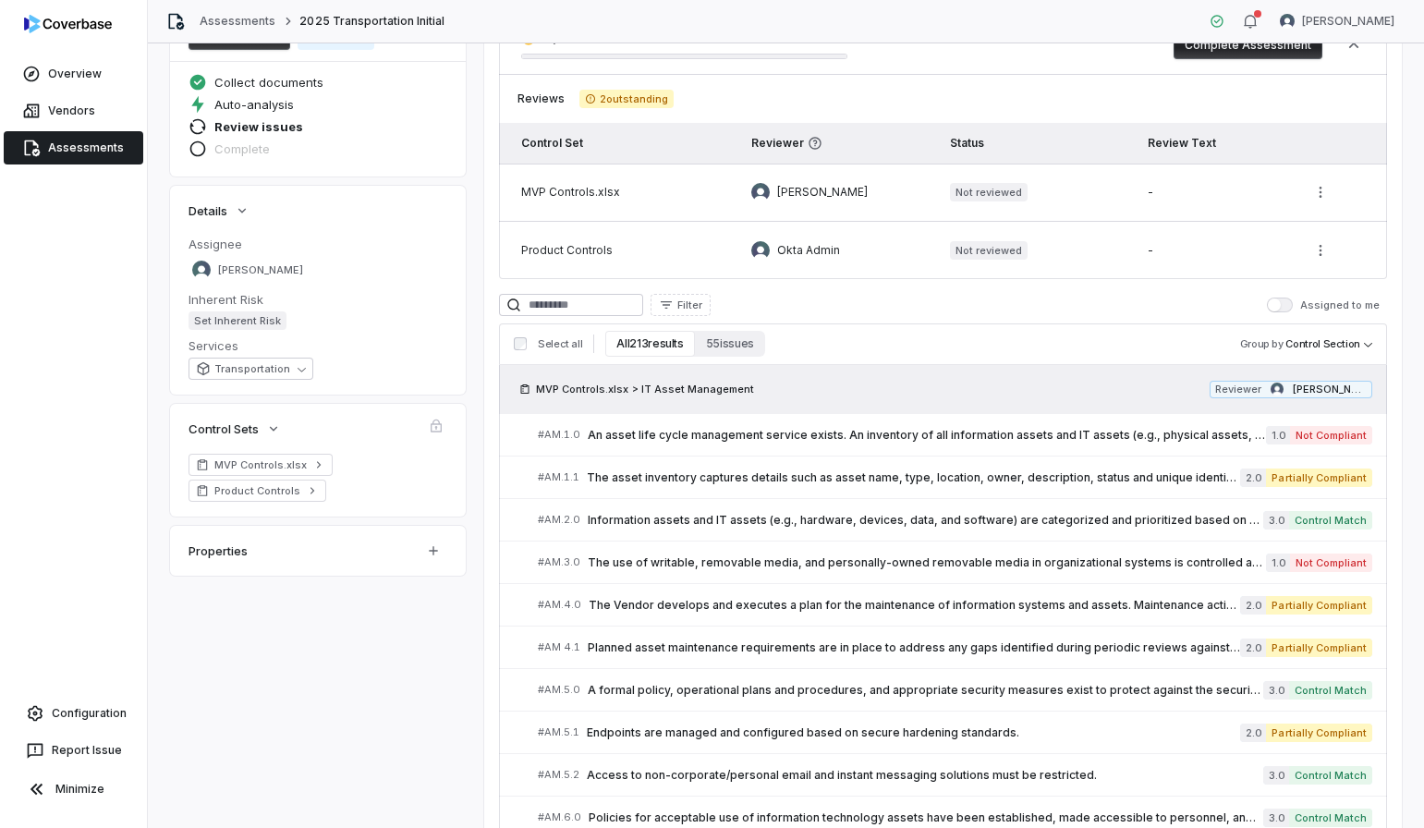
scroll to position [176, 0]
click at [941, 528] on div "# AM.2.0 Information assets and IT assets (e.g., hardware, devices, data, and s…" at bounding box center [900, 518] width 725 height 19
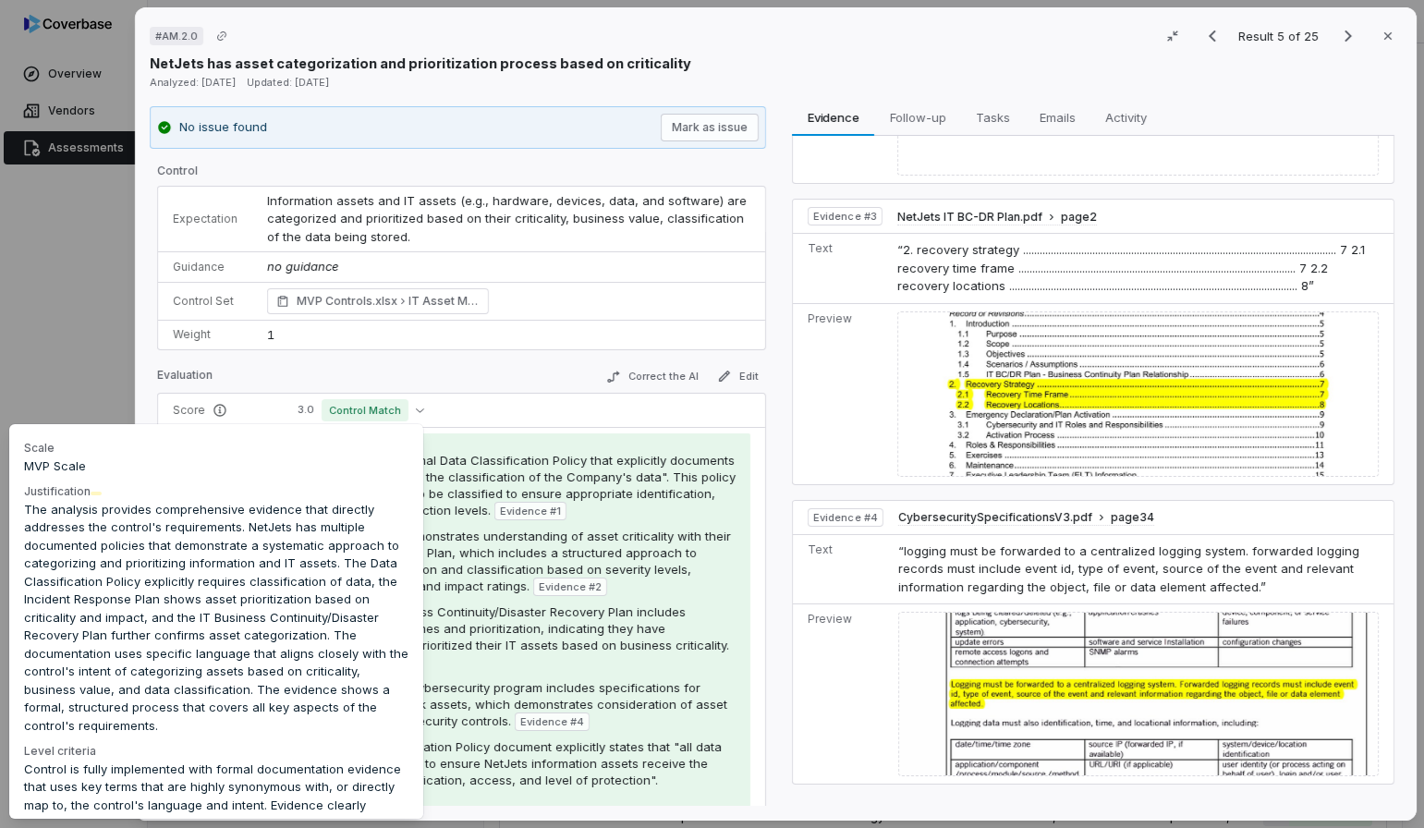
scroll to position [46, 0]
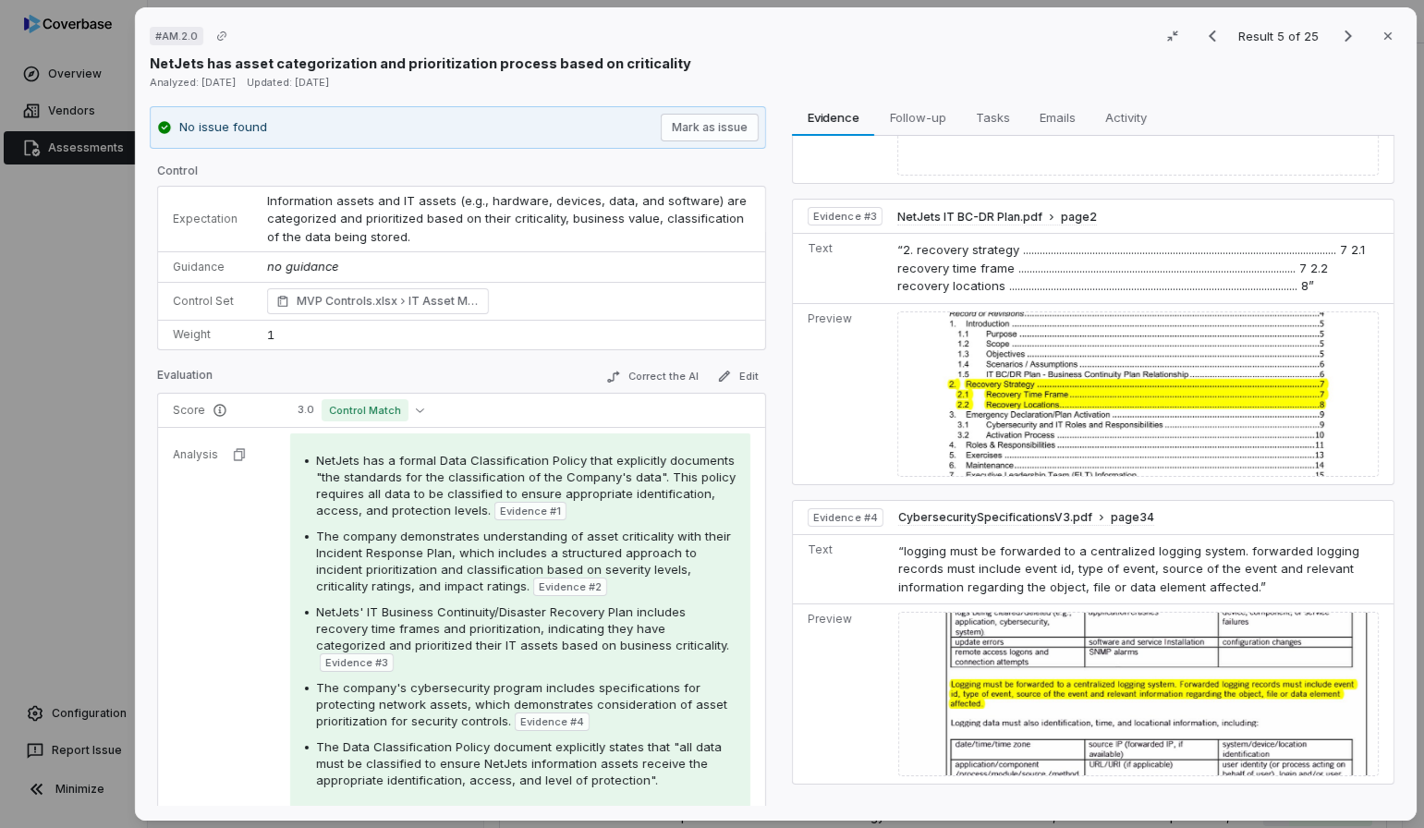
click at [484, 680] on span "The company's cybersecurity program includes specifications for protecting netw…" at bounding box center [521, 704] width 411 height 48
type textarea "*"
